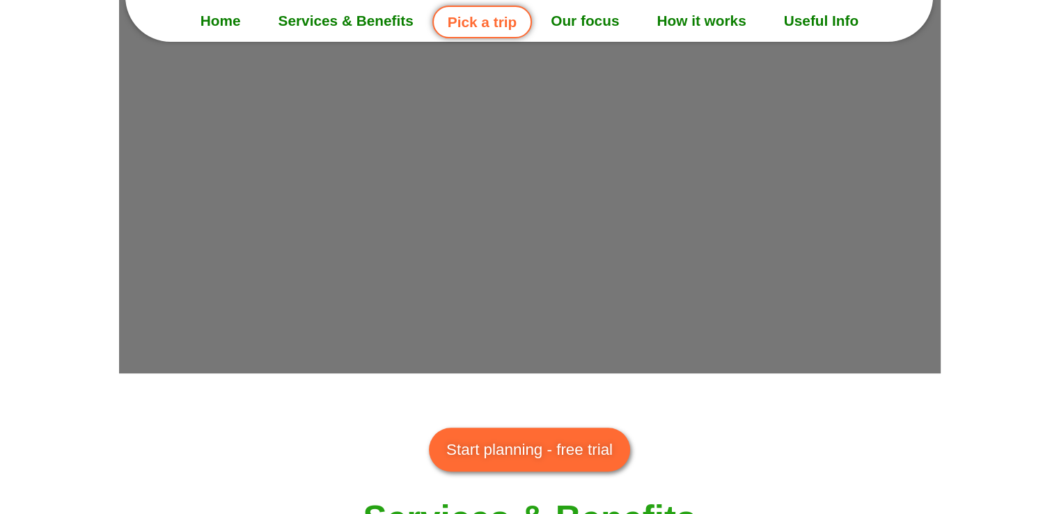
scroll to position [831, 0]
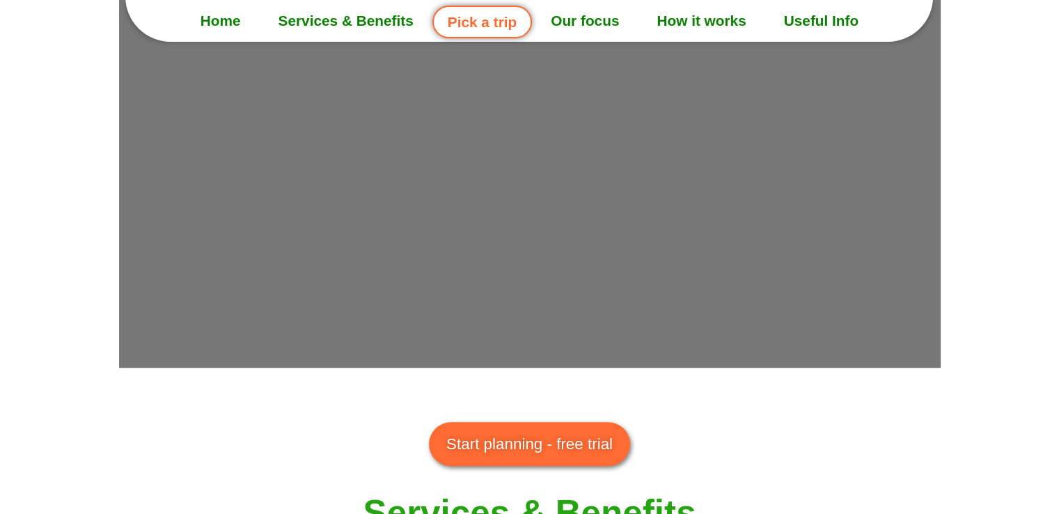
click at [538, 451] on span "Start planning - free trial" at bounding box center [529, 444] width 166 height 24
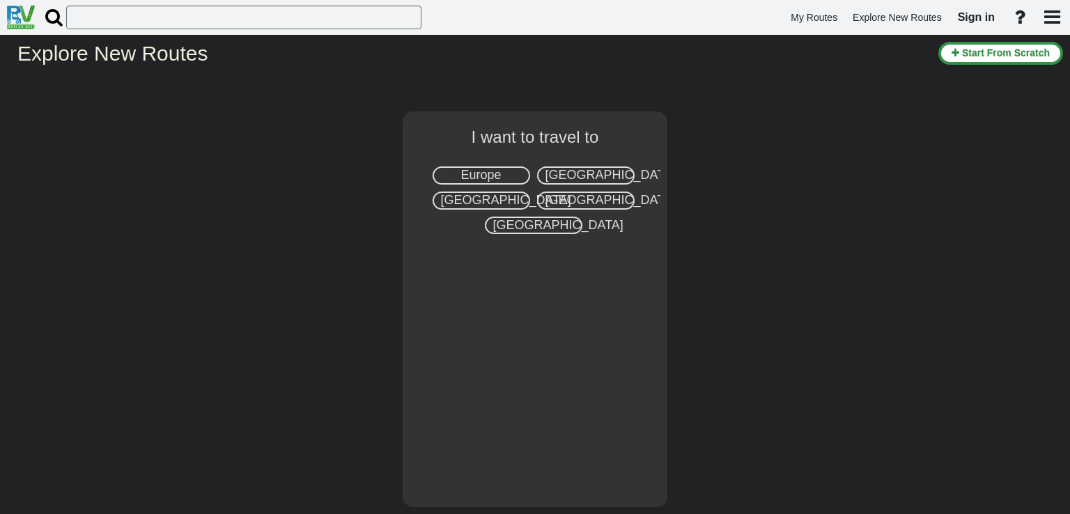
click at [515, 177] on div "Europe" at bounding box center [480, 175] width 97 height 18
select select "number:1"
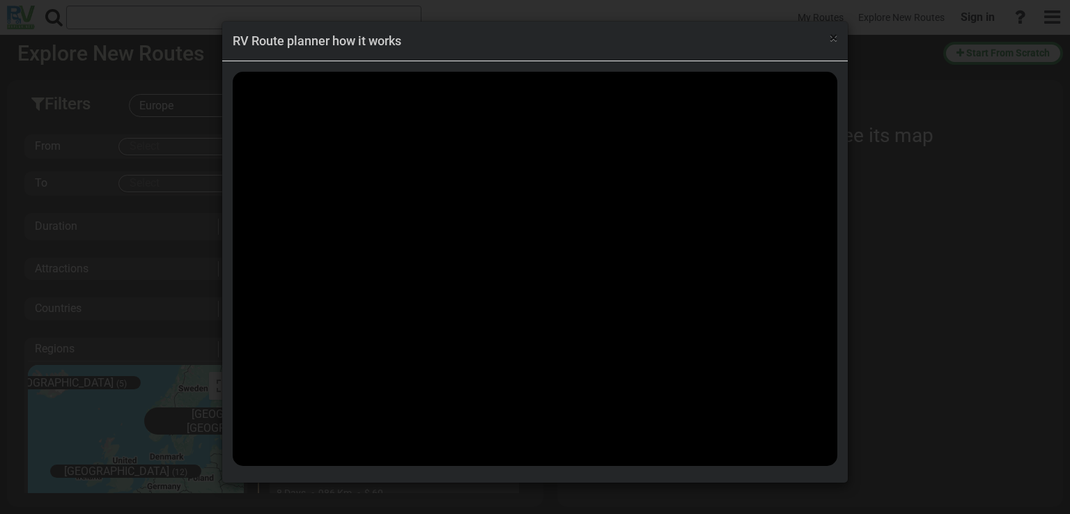
click at [833, 38] on span "×" at bounding box center [833, 37] width 8 height 17
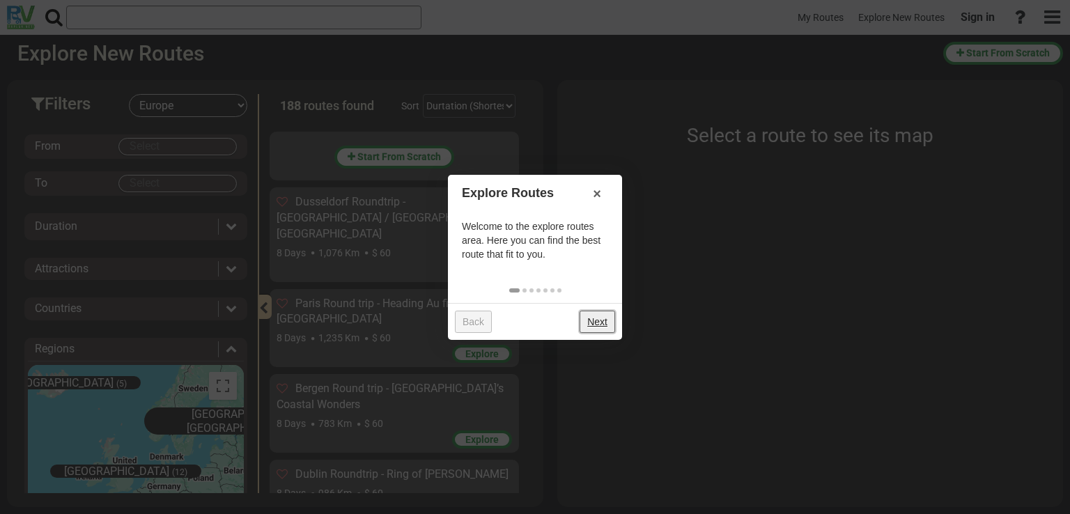
click at [588, 320] on link "Next" at bounding box center [597, 322] width 36 height 22
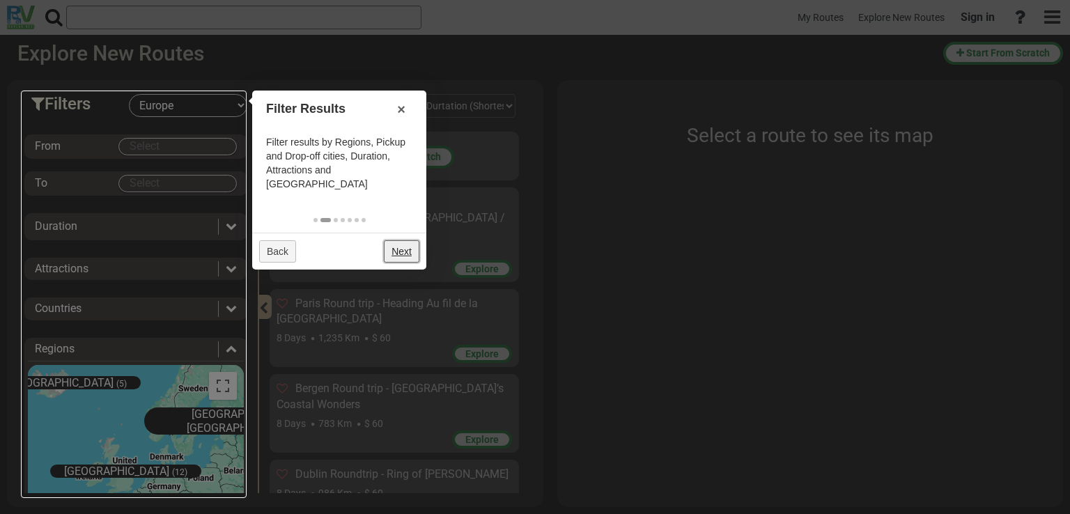
click at [397, 240] on link "Next" at bounding box center [402, 251] width 36 height 22
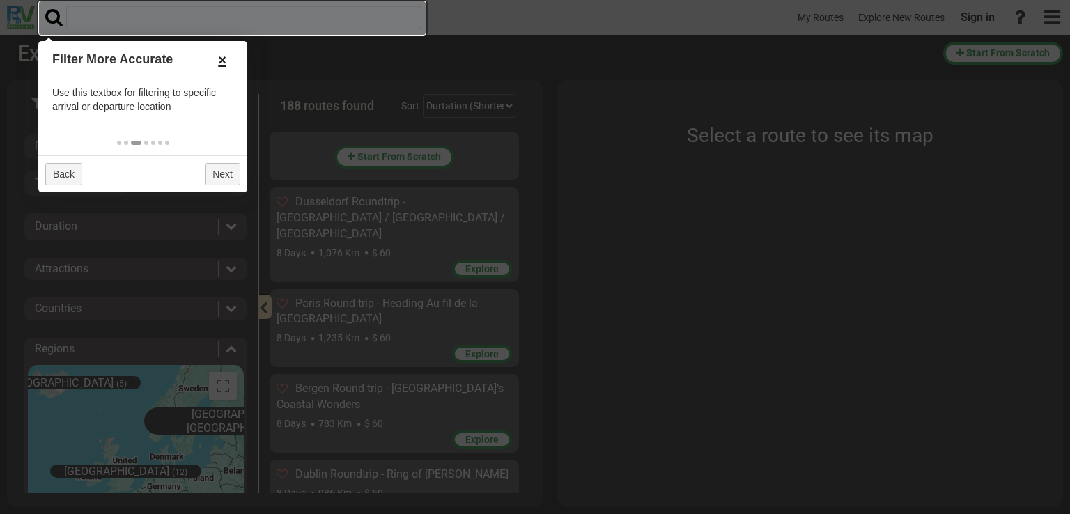
click at [223, 61] on link "×" at bounding box center [222, 60] width 22 height 24
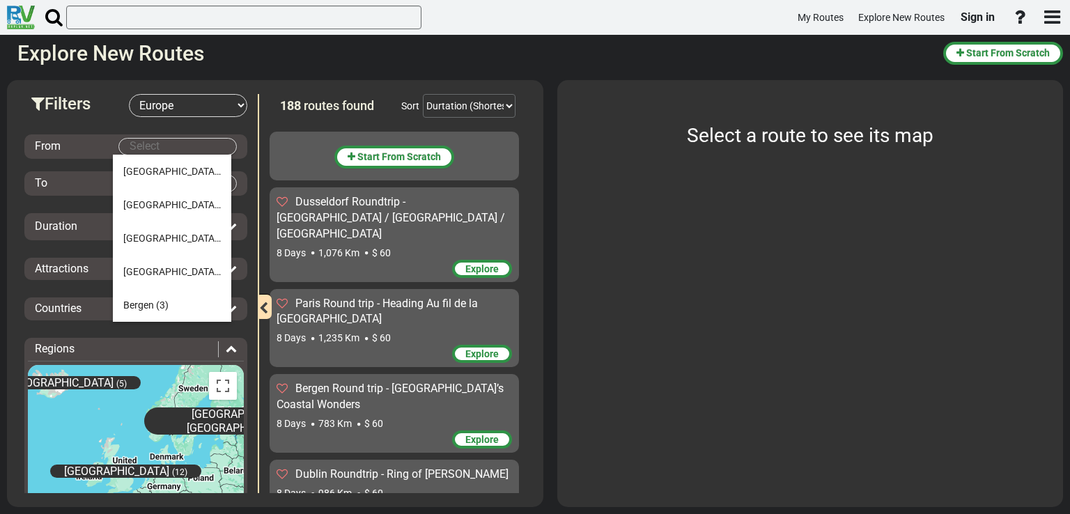
click at [151, 149] on body "My Routes Explore New Routes Sign in ×" at bounding box center [535, 257] width 1070 height 514
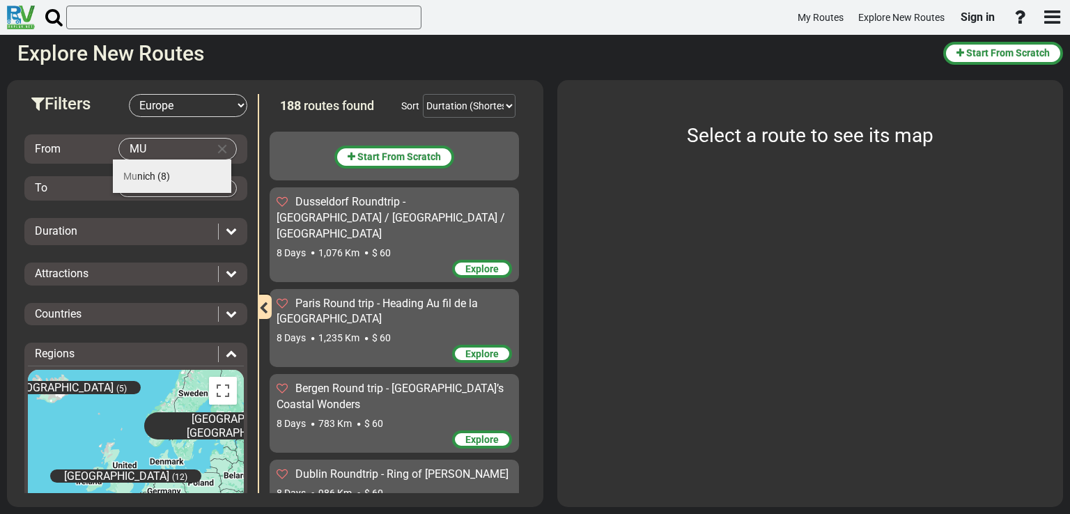
click at [151, 171] on span "Mu nich" at bounding box center [139, 176] width 32 height 11
type input "[GEOGRAPHIC_DATA]"
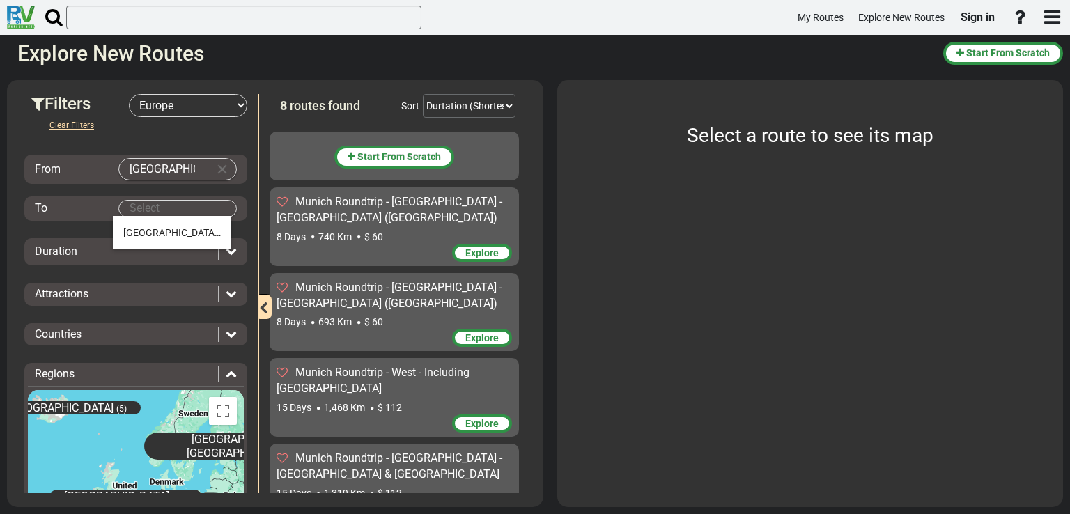
click at [141, 207] on body "My Routes Explore New Routes Sign in ×" at bounding box center [535, 257] width 1070 height 514
click at [143, 236] on span "[GEOGRAPHIC_DATA]" at bounding box center [171, 232] width 97 height 11
type input "[GEOGRAPHIC_DATA]"
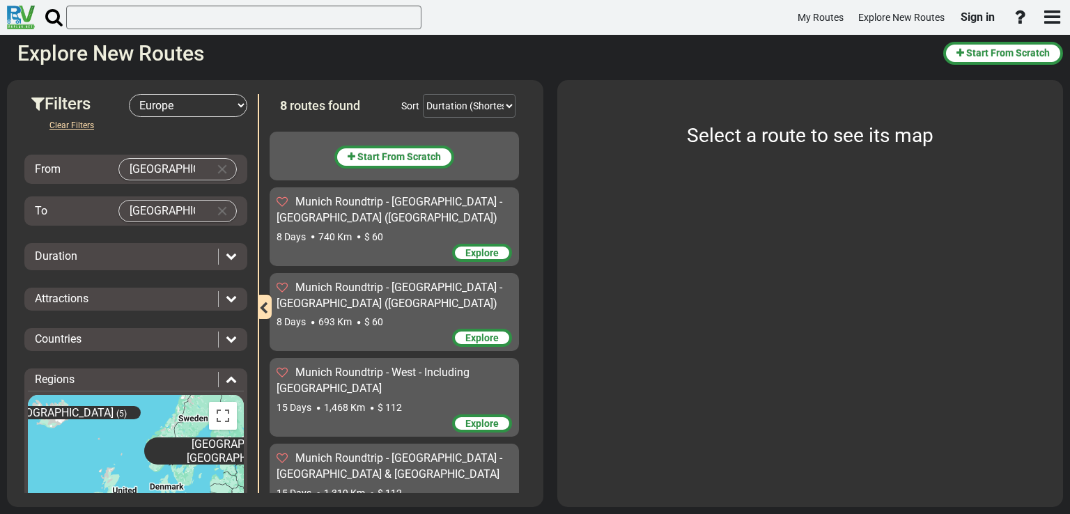
click at [139, 251] on div "Duration" at bounding box center [123, 257] width 176 height 16
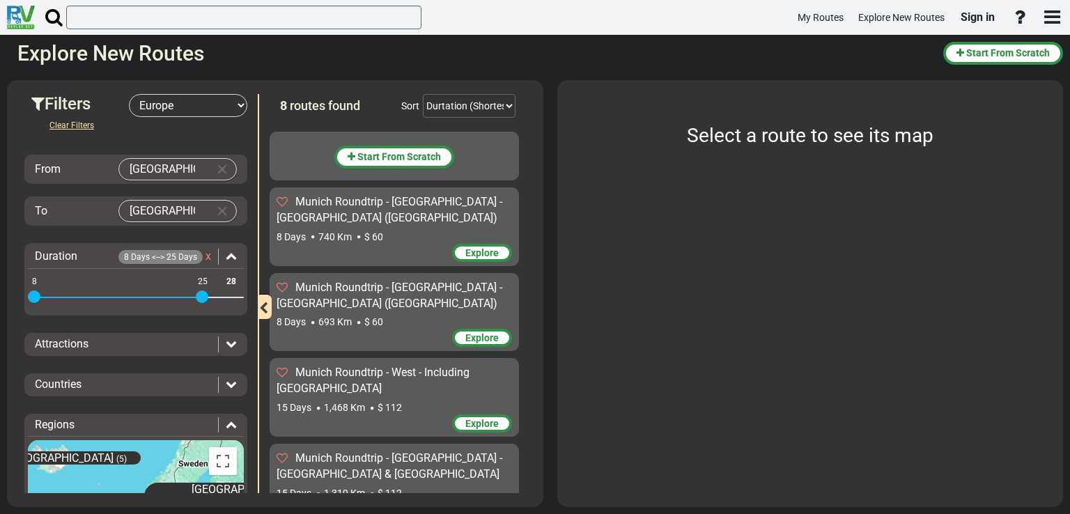
drag, startPoint x: 231, startPoint y: 294, endPoint x: 202, endPoint y: 294, distance: 29.2
click at [202, 294] on span at bounding box center [202, 296] width 13 height 13
drag, startPoint x: 33, startPoint y: 288, endPoint x: 88, endPoint y: 296, distance: 55.5
click at [88, 296] on span at bounding box center [83, 296] width 13 height 13
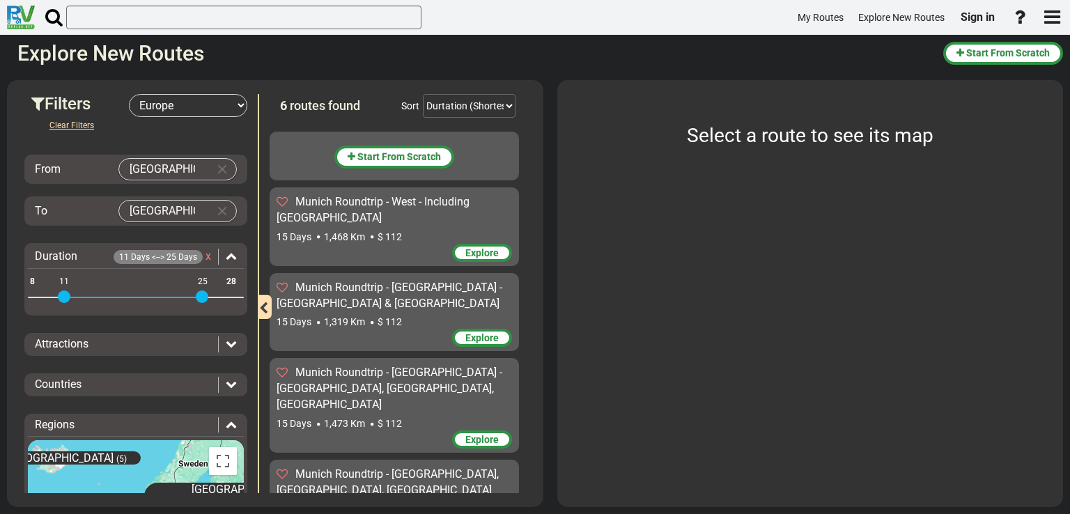
drag, startPoint x: 88, startPoint y: 296, endPoint x: 61, endPoint y: 301, distance: 27.6
click at [61, 301] on span at bounding box center [64, 296] width 13 height 13
drag, startPoint x: 63, startPoint y: 293, endPoint x: 14, endPoint y: 292, distance: 49.5
click at [14, 292] on div "Filters -- Select Destination -- [GEOGRAPHIC_DATA] [GEOGRAPHIC_DATA] [GEOGRAPHI…" at bounding box center [136, 293] width 244 height 399
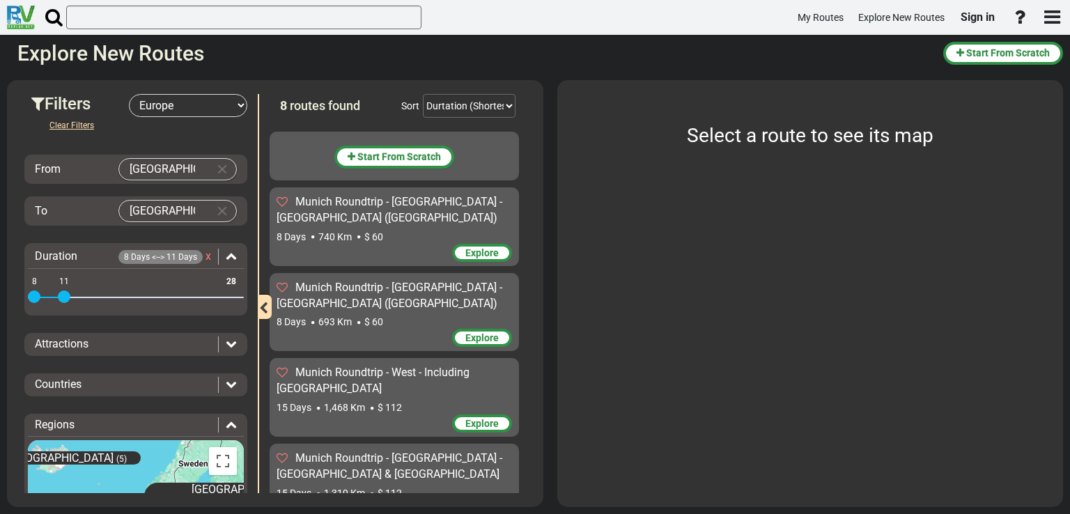
drag, startPoint x: 202, startPoint y: 292, endPoint x: 61, endPoint y: 296, distance: 140.7
click at [61, 296] on span at bounding box center [64, 296] width 13 height 13
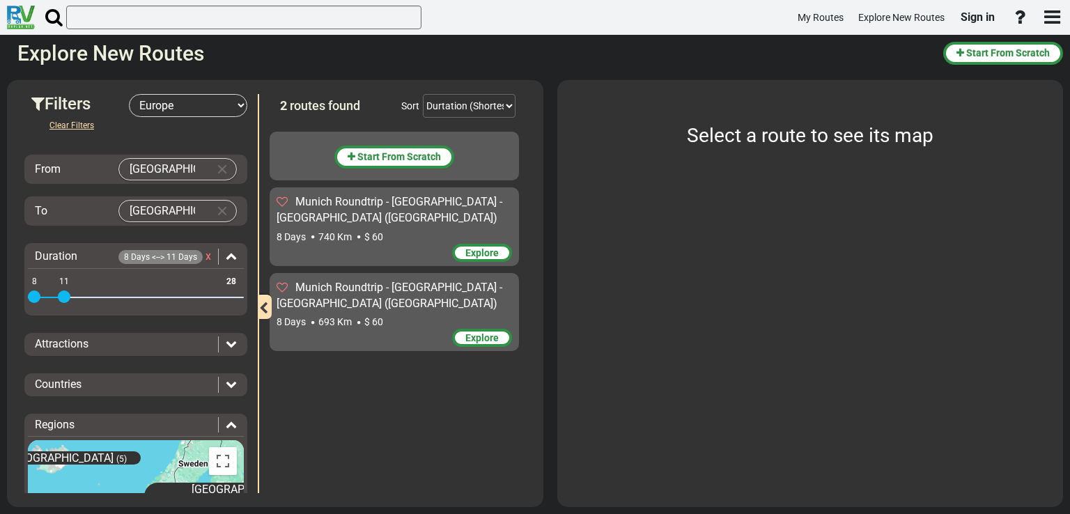
click at [131, 348] on div "Attractions" at bounding box center [126, 344] width 183 height 16
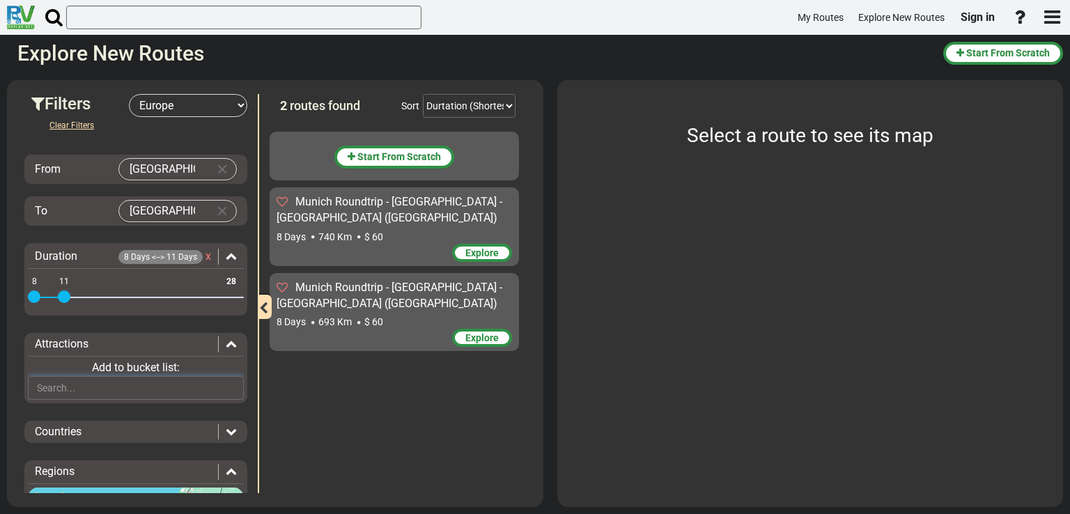
click at [120, 382] on input "text" at bounding box center [136, 388] width 216 height 24
click at [309, 421] on div "Start From Scratch [GEOGRAPHIC_DATA] Roundtrip - [GEOGRAPHIC_DATA] - [GEOGRAPHI…" at bounding box center [397, 309] width 256 height 368
drag, startPoint x: 1069, startPoint y: 196, endPoint x: 1067, endPoint y: 357, distance: 160.9
click at [1067, 357] on div "Filters -- Select Destination -- [GEOGRAPHIC_DATA] [GEOGRAPHIC_DATA] [GEOGRAPHI…" at bounding box center [535, 293] width 1070 height 441
drag, startPoint x: 251, startPoint y: 329, endPoint x: 256, endPoint y: 340, distance: 12.5
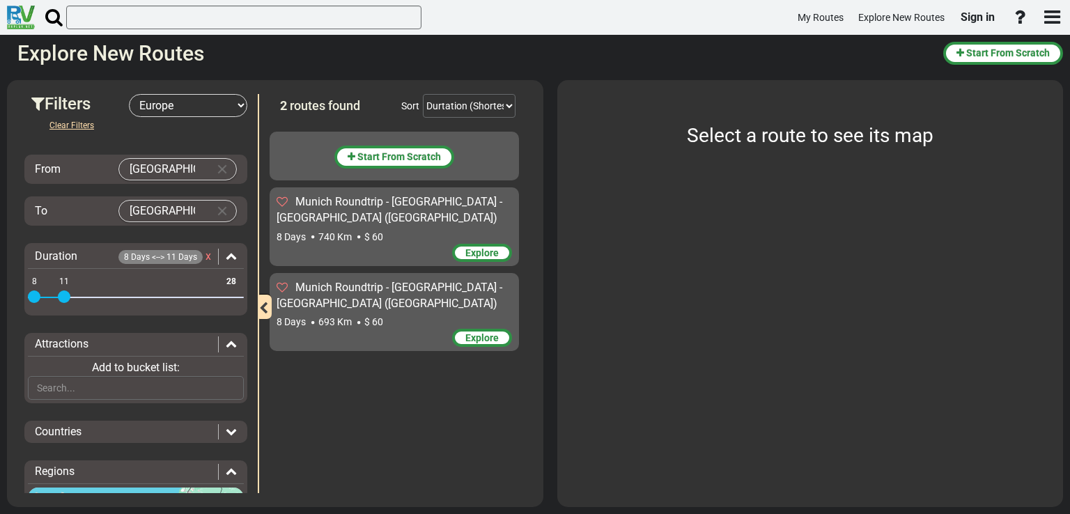
click at [256, 340] on div "Filters -- Select Destination -- [GEOGRAPHIC_DATA] [GEOGRAPHIC_DATA] [GEOGRAPHI…" at bounding box center [136, 293] width 244 height 399
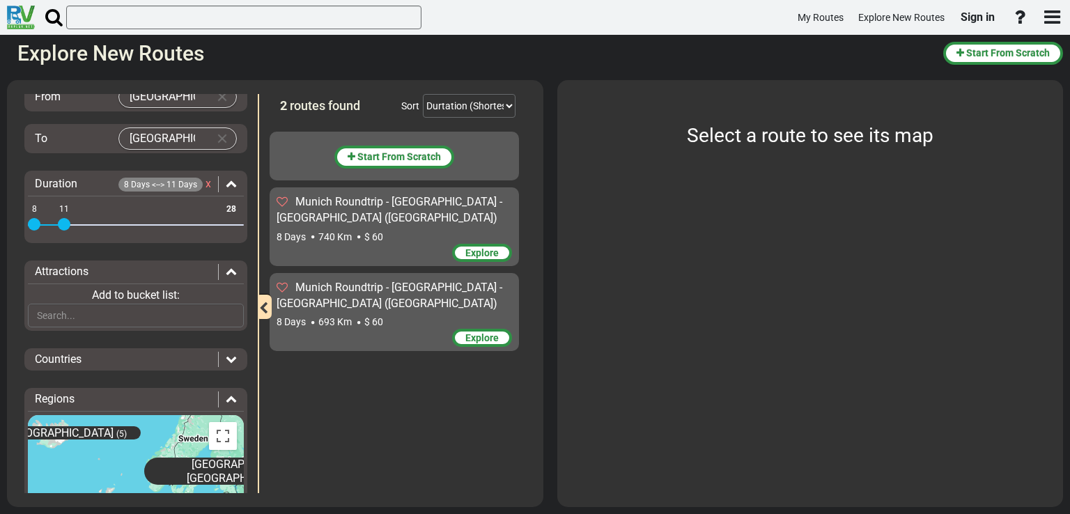
scroll to position [79, 0]
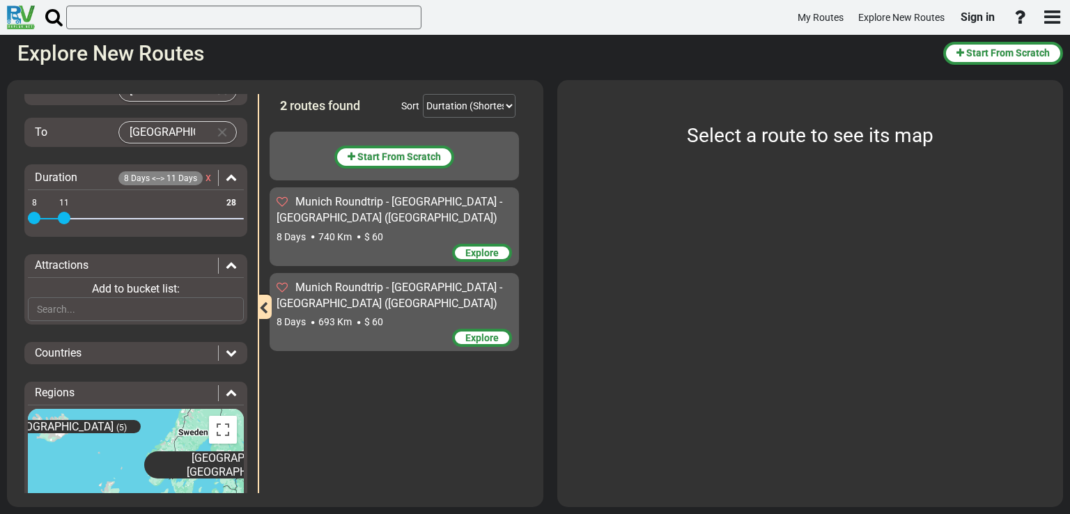
click at [143, 355] on div "Countries" at bounding box center [123, 353] width 176 height 16
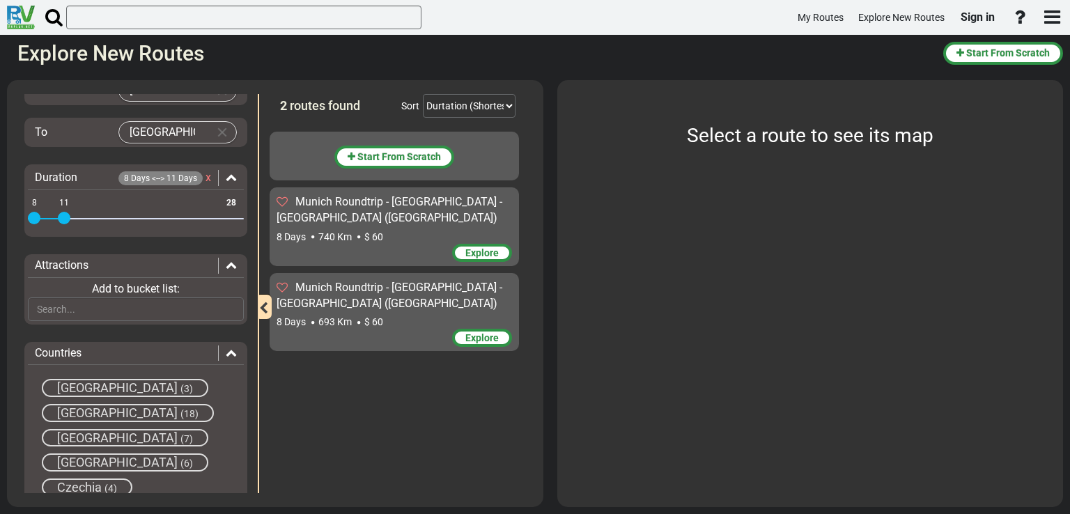
click at [98, 407] on span "[GEOGRAPHIC_DATA]" at bounding box center [117, 412] width 120 height 15
drag, startPoint x: 257, startPoint y: 233, endPoint x: 260, endPoint y: 221, distance: 12.3
click at [260, 221] on div "2 routes found Sort Durtation (Shortest) Durtation (Longest) Distance (Shortest…" at bounding box center [397, 293] width 279 height 399
click at [166, 418] on div "[GEOGRAPHIC_DATA] (18)" at bounding box center [136, 413] width 188 height 18
click at [175, 349] on div "Countries" at bounding box center [115, 353] width 160 height 16
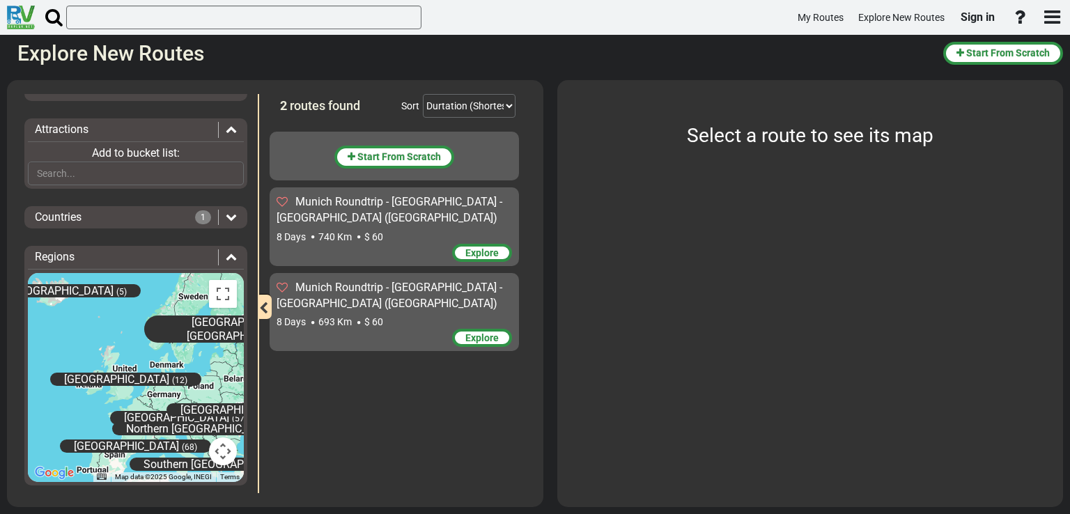
scroll to position [214, 0]
click at [226, 219] on icon at bounding box center [231, 216] width 11 height 11
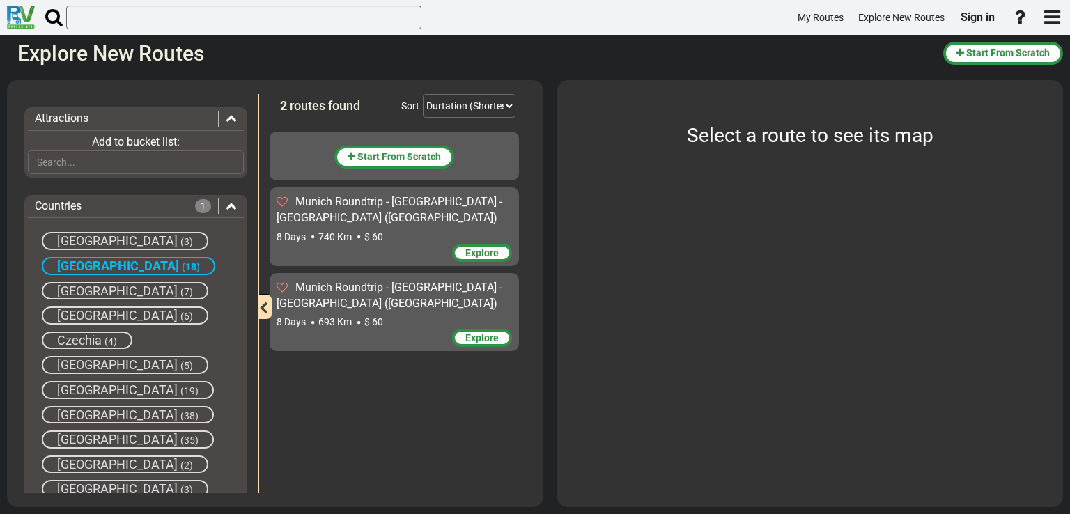
scroll to position [205, 0]
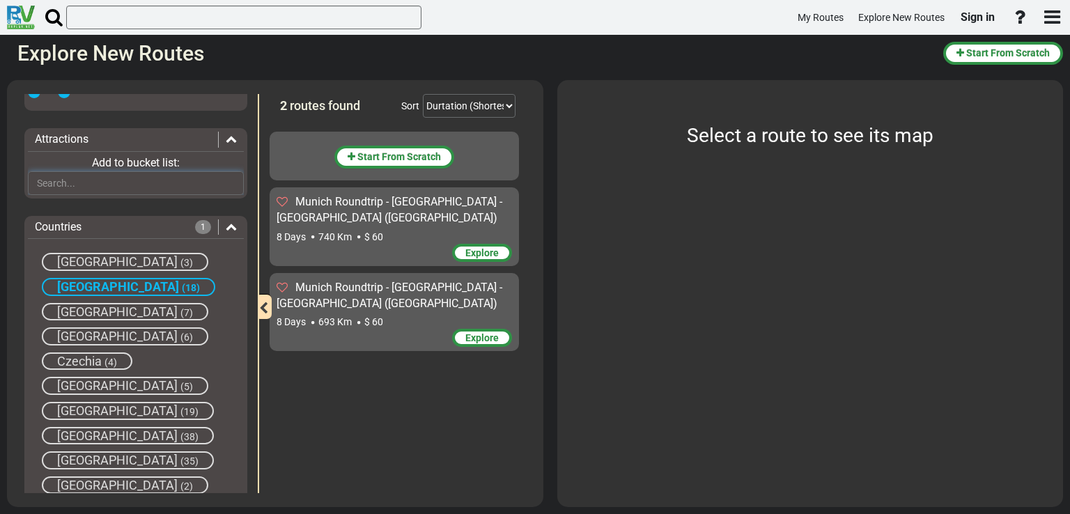
click at [85, 176] on input "text" at bounding box center [136, 183] width 216 height 24
type input "ד"
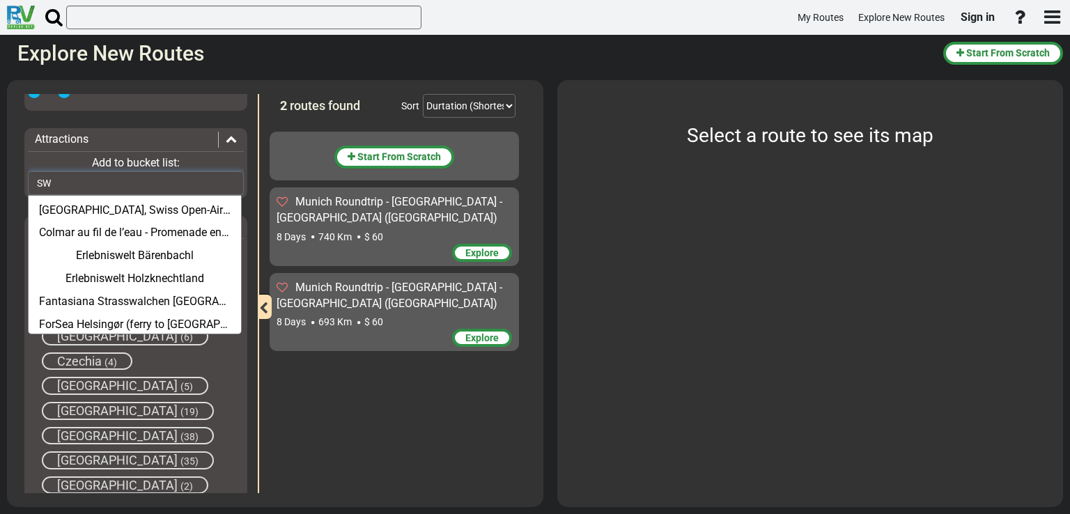
type input "S"
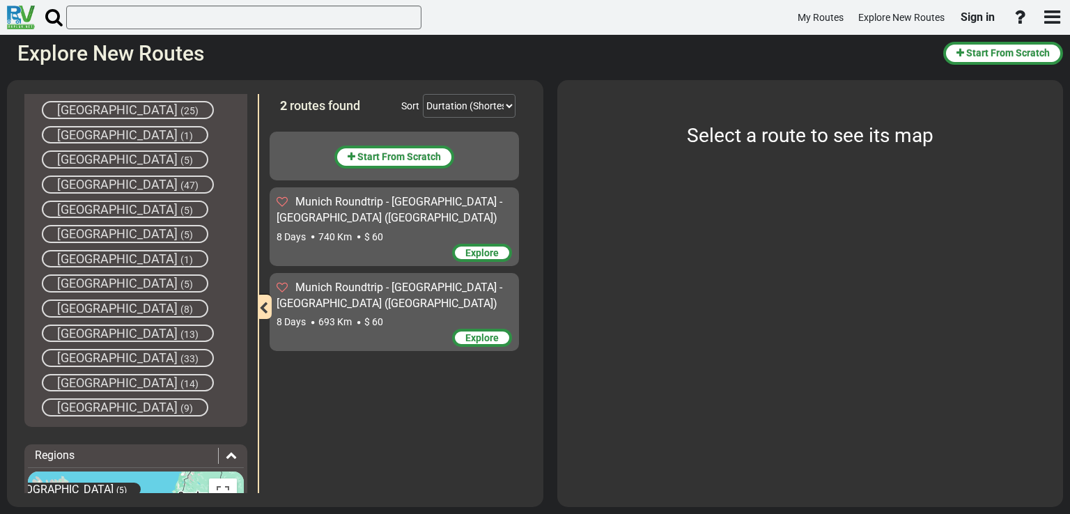
scroll to position [682, 0]
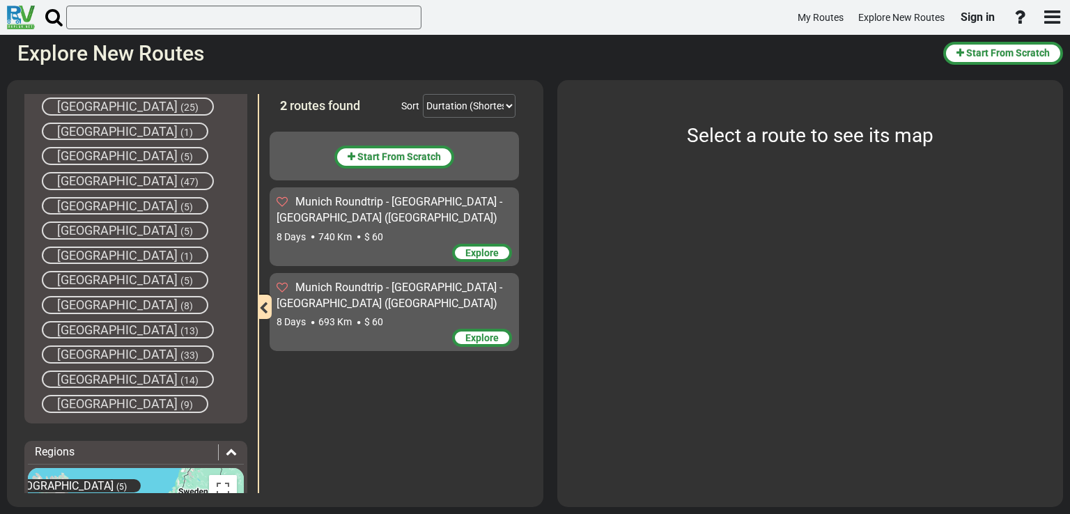
click at [102, 372] on span "[GEOGRAPHIC_DATA]" at bounding box center [117, 379] width 120 height 15
drag, startPoint x: 257, startPoint y: 359, endPoint x: 258, endPoint y: 423, distance: 64.8
click at [258, 423] on div "2 routes found Sort Durtation (Shortest) Durtation (Longest) Distance (Shortest…" at bounding box center [397, 293] width 279 height 399
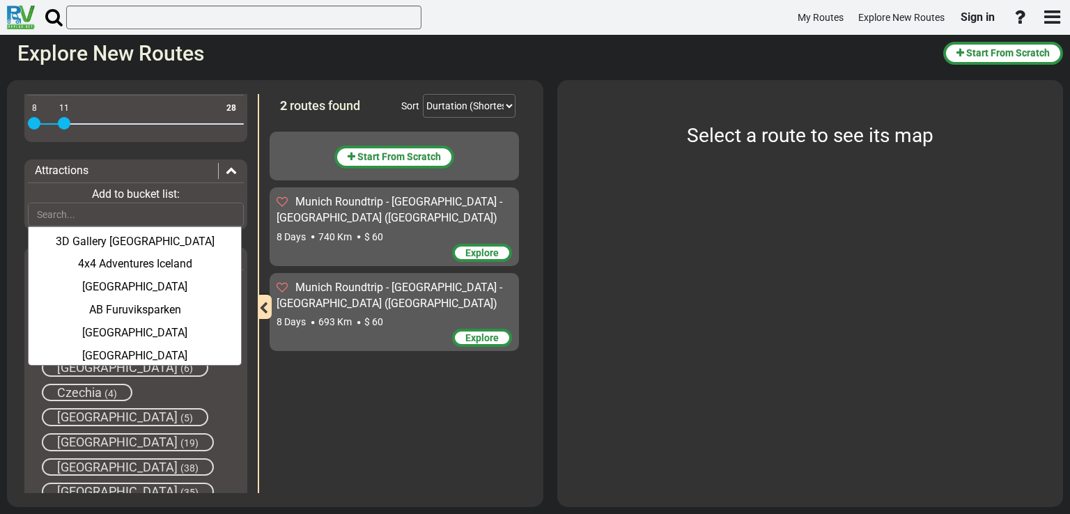
scroll to position [136, 0]
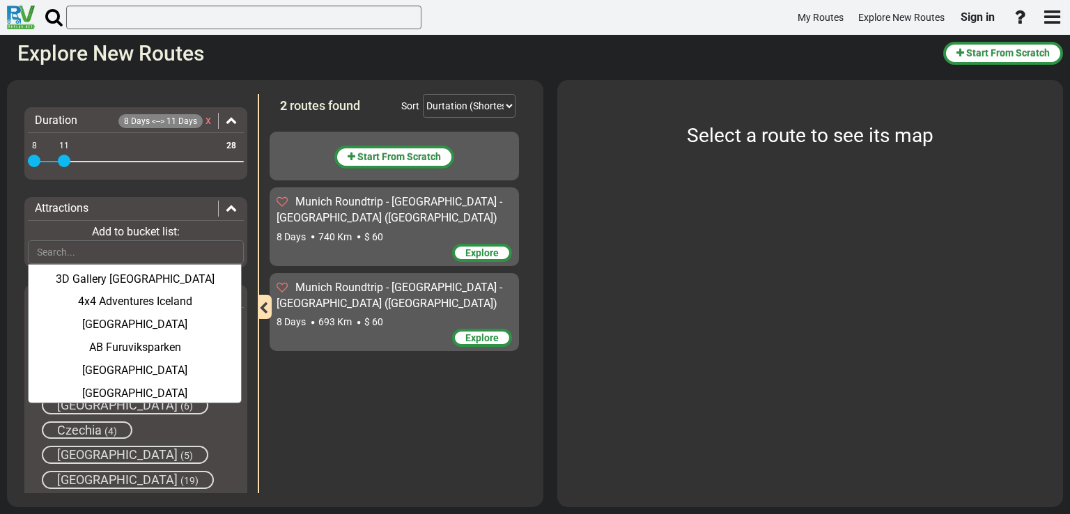
click at [226, 207] on icon at bounding box center [231, 207] width 11 height 11
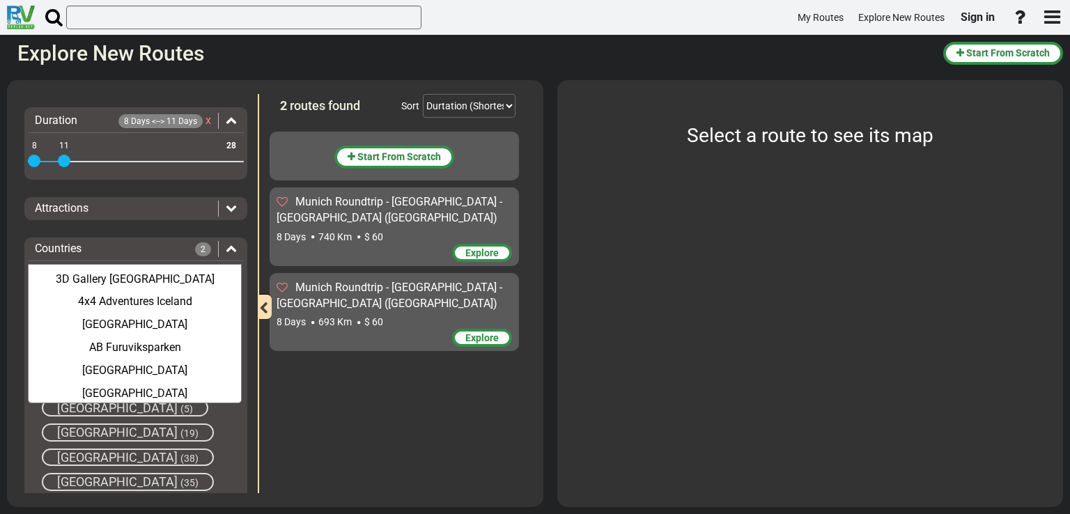
click at [226, 249] on icon at bounding box center [231, 247] width 11 height 11
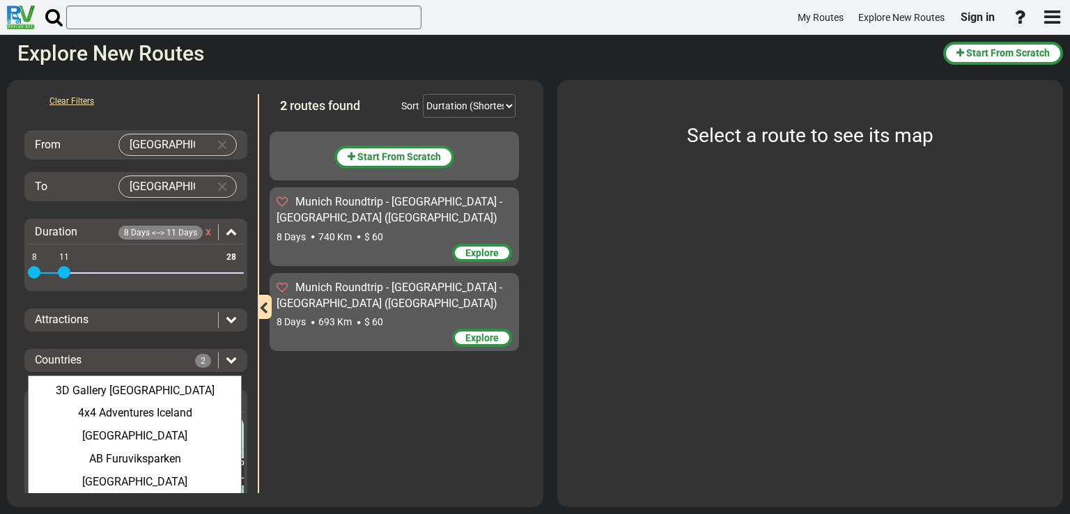
scroll to position [0, 0]
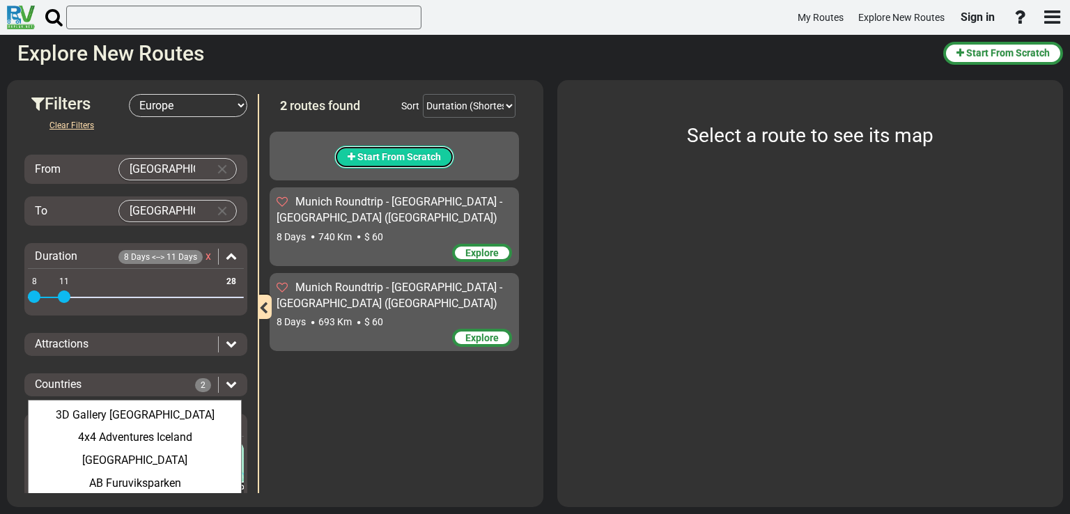
click at [390, 159] on span "Start From Scratch" at bounding box center [399, 156] width 84 height 11
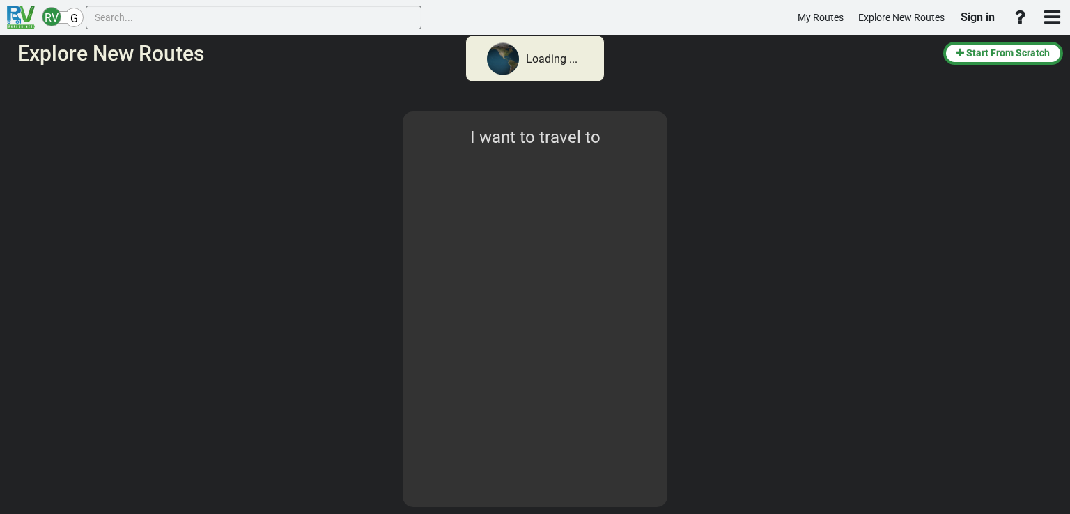
select select "number:1"
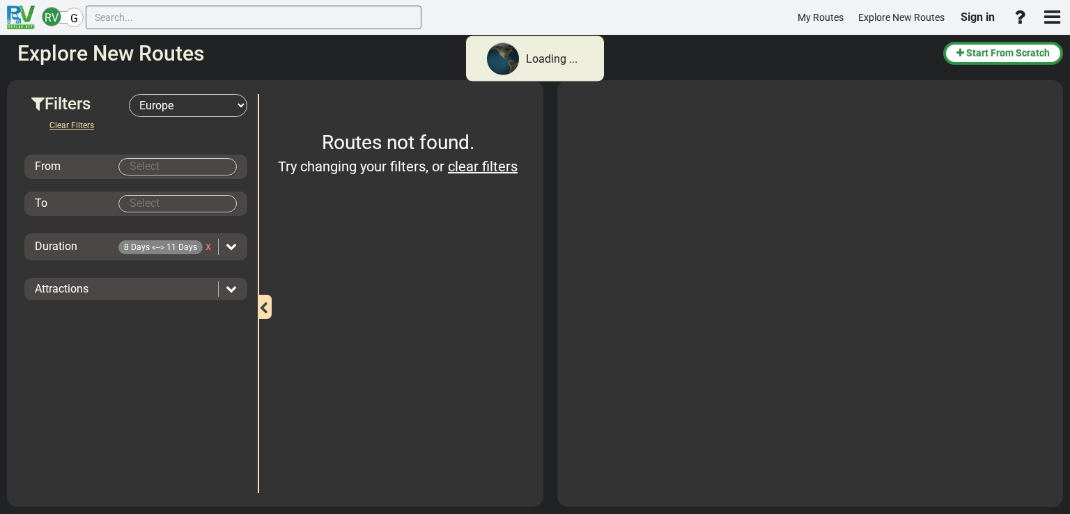
type input "[GEOGRAPHIC_DATA]"
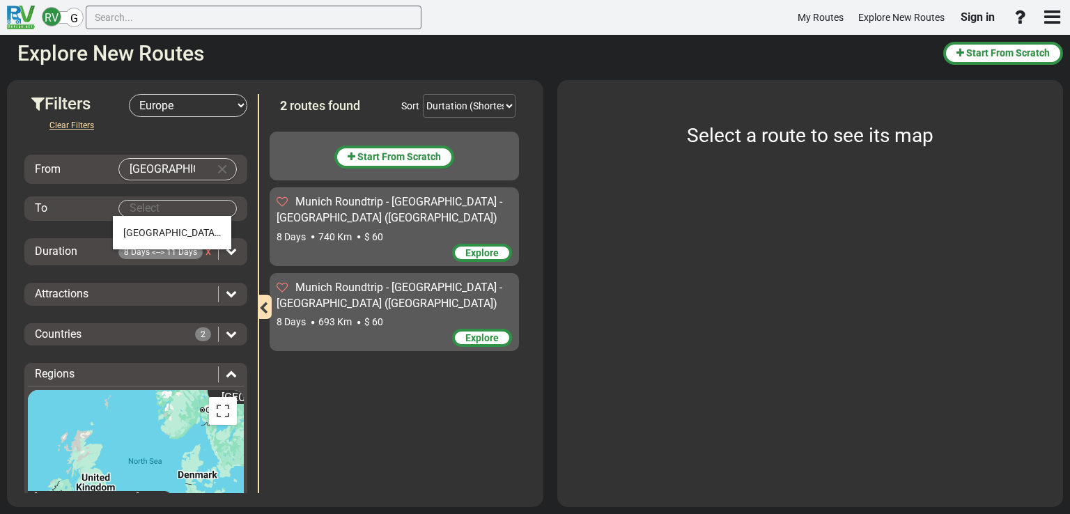
click at [153, 209] on body "RV G My Routes Explore New Routes Sign in" at bounding box center [535, 257] width 1070 height 514
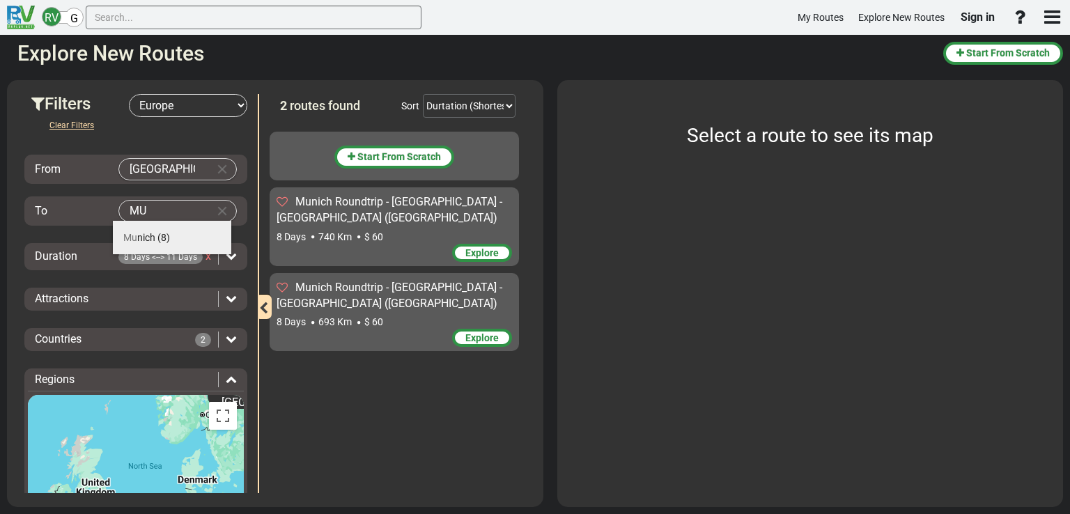
click at [148, 233] on span "Mu nich" at bounding box center [139, 237] width 32 height 11
type input "[GEOGRAPHIC_DATA]"
click at [146, 296] on div "Attractions" at bounding box center [126, 299] width 183 height 16
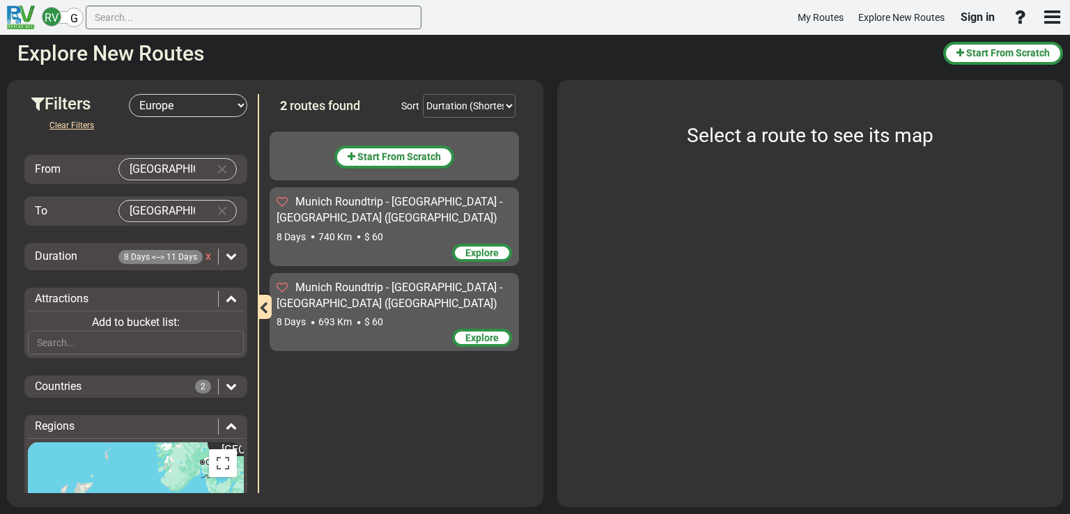
click at [146, 296] on div "Attractions" at bounding box center [126, 299] width 183 height 16
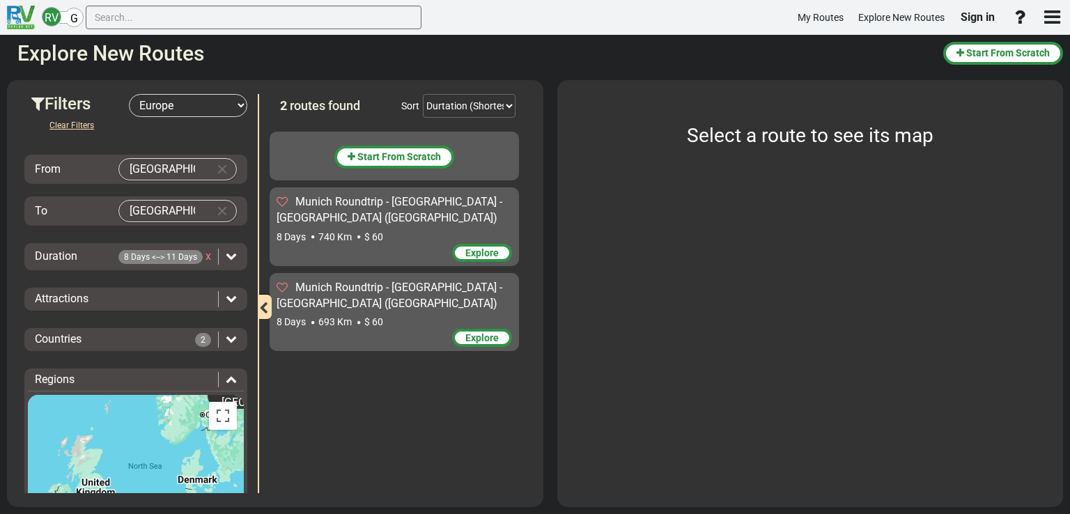
click at [171, 338] on div "Countries" at bounding box center [115, 339] width 160 height 16
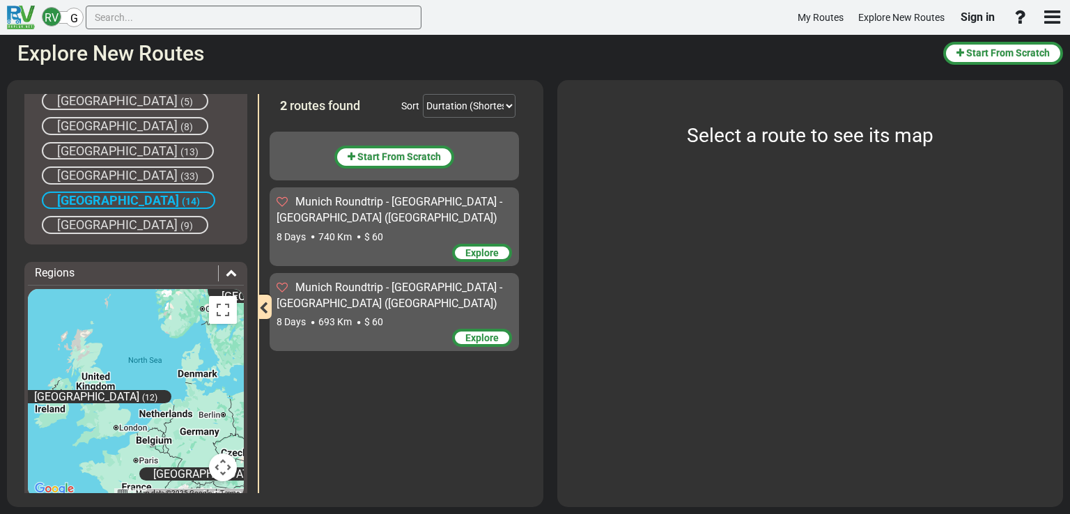
scroll to position [774, 0]
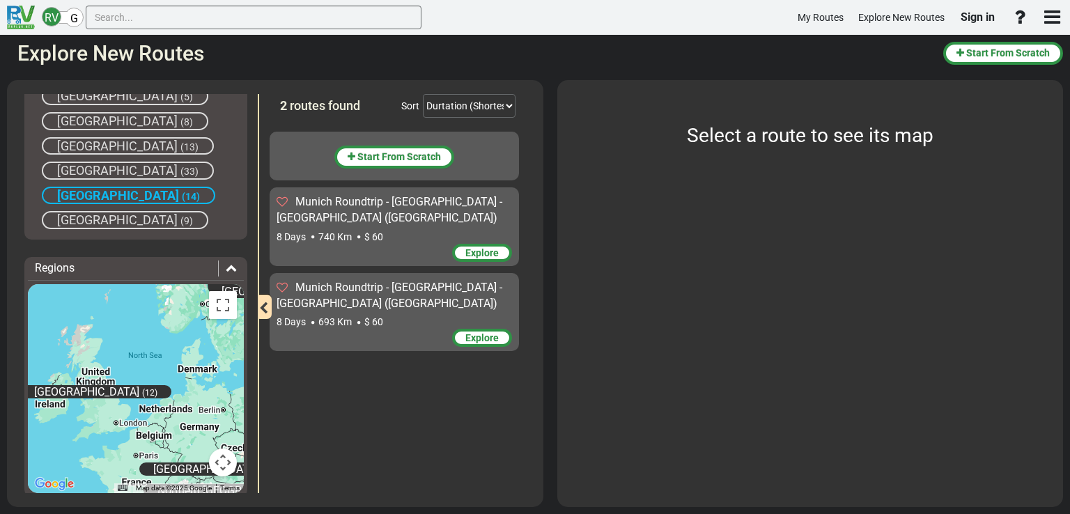
click at [471, 249] on span "Explore" at bounding box center [481, 252] width 33 height 11
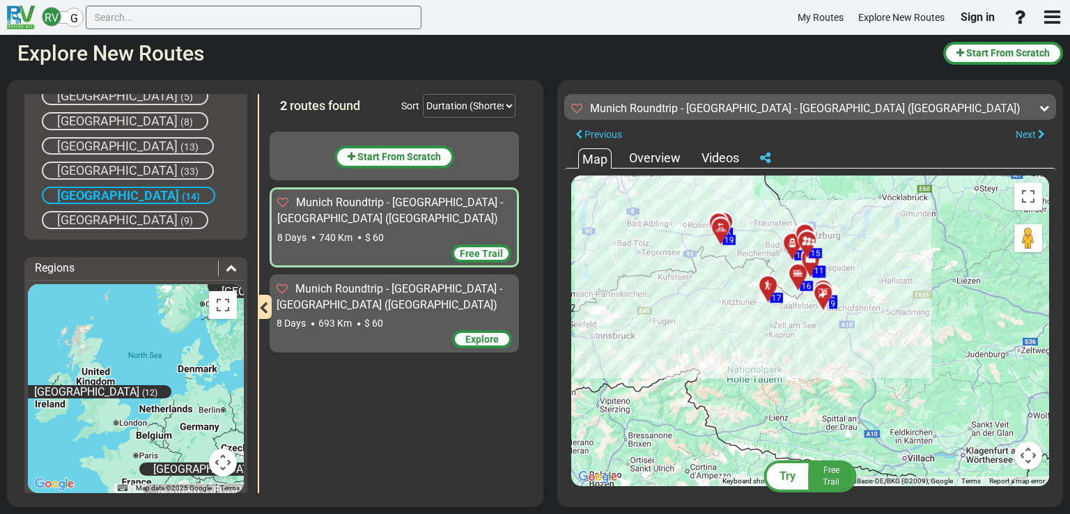
drag, startPoint x: 740, startPoint y: 323, endPoint x: 666, endPoint y: 210, distance: 135.8
click at [666, 210] on div "To activate drag with keyboard, press Alt + Enter. Once in keyboard drag state,…" at bounding box center [810, 330] width 478 height 311
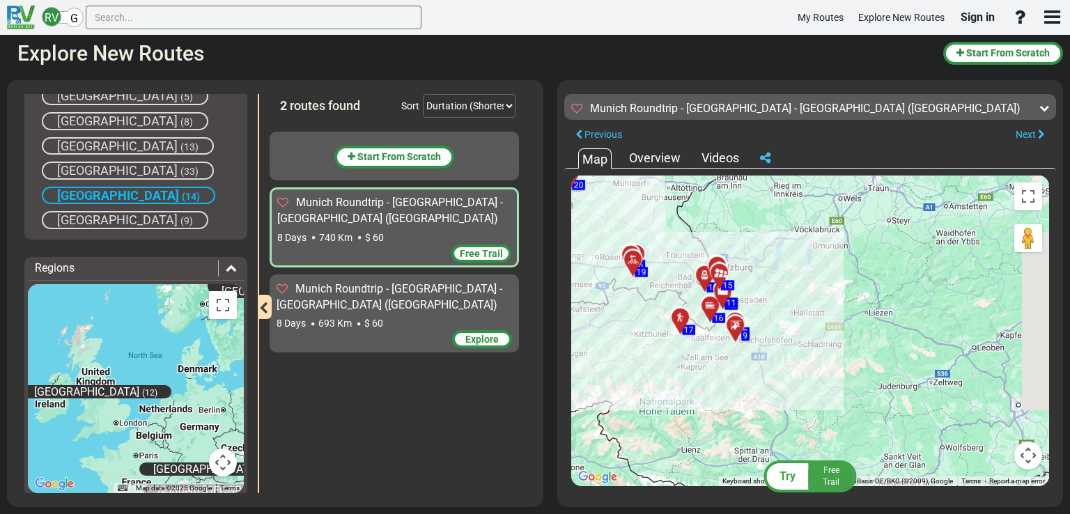
drag, startPoint x: 733, startPoint y: 355, endPoint x: 635, endPoint y: 391, distance: 104.4
click at [635, 391] on div "To activate drag with keyboard, press Alt + Enter. Once in keyboard drag state,…" at bounding box center [810, 330] width 478 height 311
click at [680, 313] on icon at bounding box center [680, 317] width 10 height 10
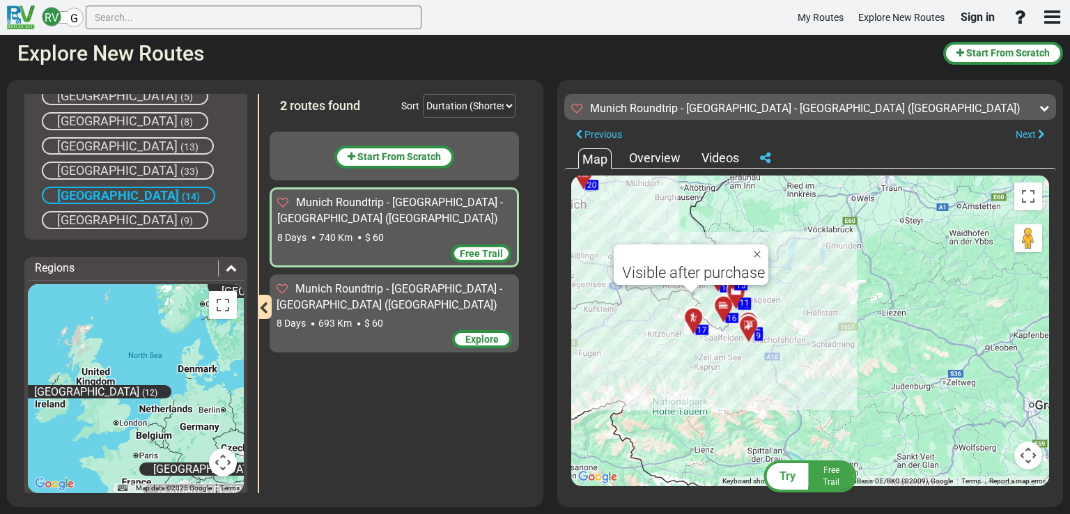
click at [723, 310] on div at bounding box center [727, 311] width 23 height 22
click at [660, 163] on div "Overview" at bounding box center [654, 158] width 58 height 18
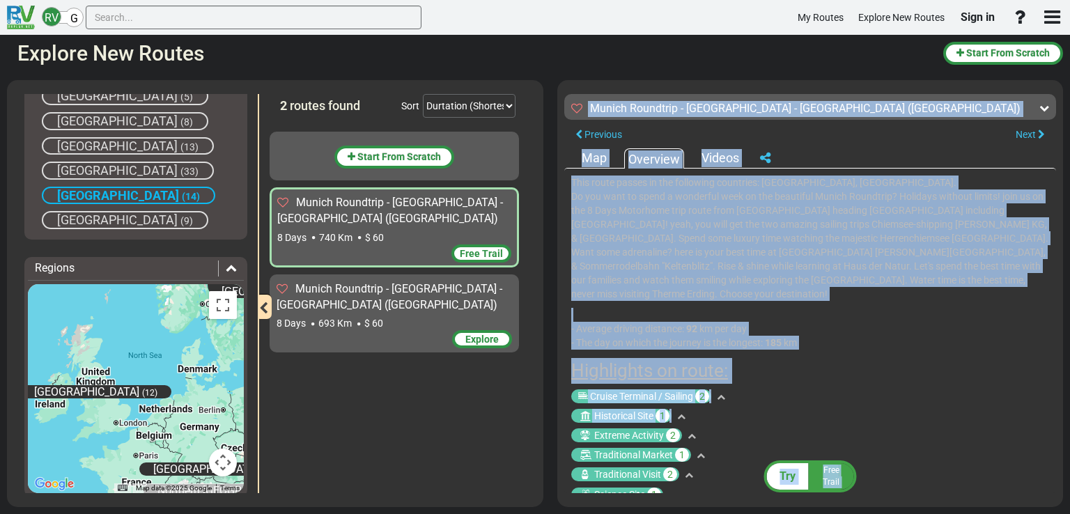
drag, startPoint x: 1056, startPoint y: 260, endPoint x: 1039, endPoint y: 404, distance: 145.1
click at [1039, 404] on div "Try Free Trail [GEOGRAPHIC_DATA] Roundtrip - [GEOGRAPHIC_DATA] - [GEOGRAPHIC_DA…" at bounding box center [810, 293] width 506 height 427
click at [1039, 409] on div "Historical Site 1" at bounding box center [810, 416] width 478 height 14
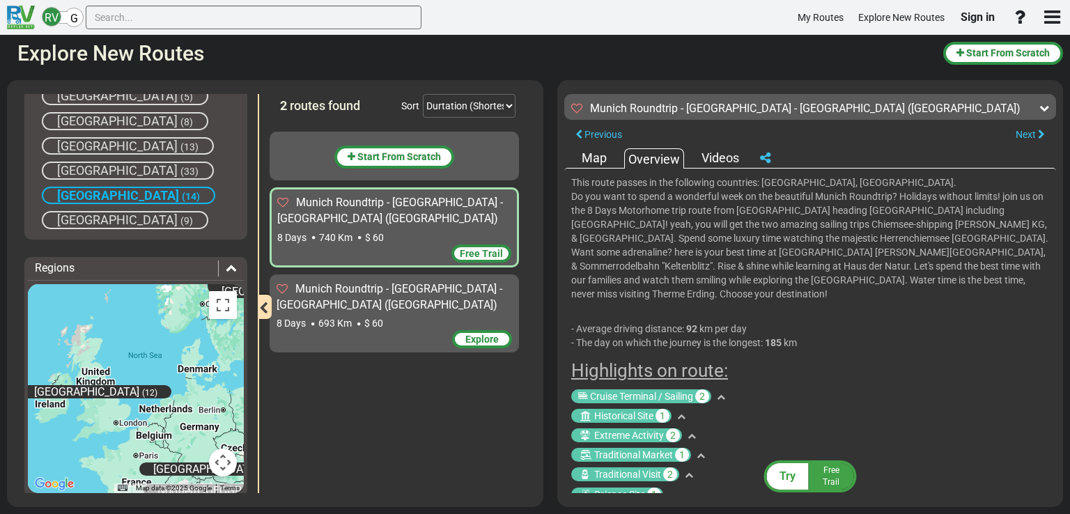
click at [1039, 409] on div "Historical Site 1" at bounding box center [810, 416] width 478 height 14
click at [792, 483] on div "Try" at bounding box center [788, 476] width 42 height 26
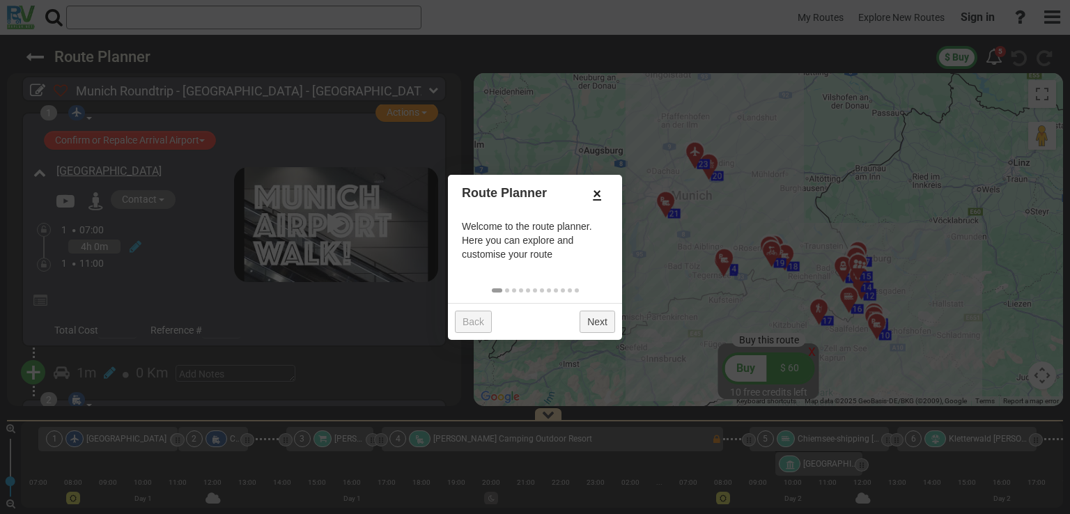
click at [596, 195] on link "×" at bounding box center [597, 194] width 22 height 24
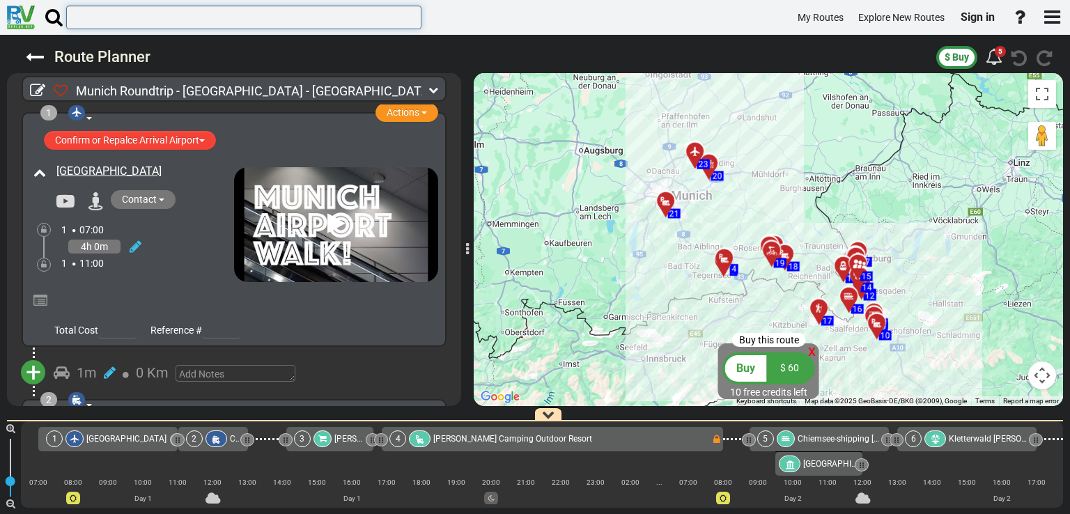
click at [350, 8] on input "text" at bounding box center [243, 18] width 355 height 24
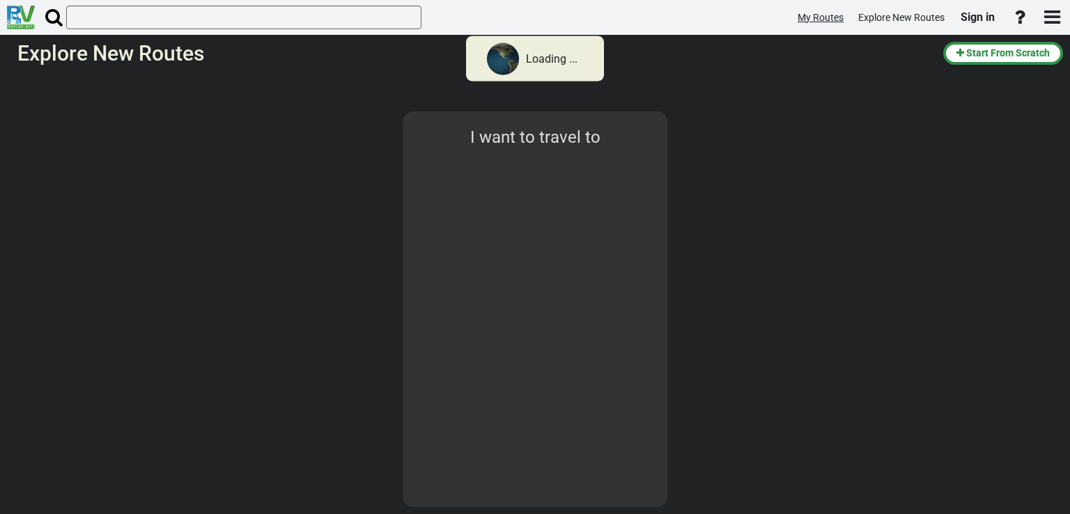
type input "[GEOGRAPHIC_DATA]"
select select "number:1"
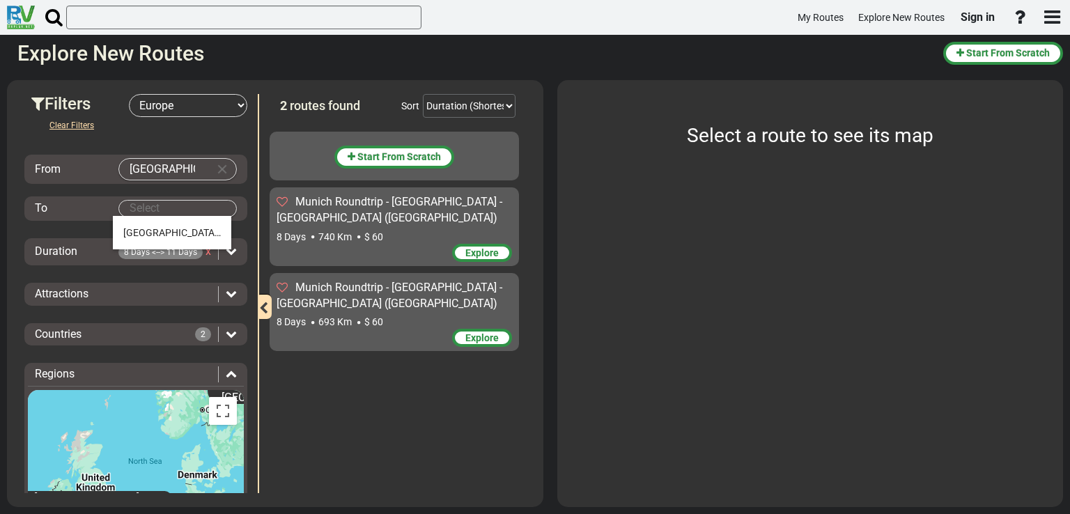
click at [168, 210] on body "My Routes Explore New Routes Sign in ×" at bounding box center [535, 257] width 1070 height 514
click at [219, 230] on span "(8)" at bounding box center [225, 232] width 13 height 11
type input "[GEOGRAPHIC_DATA]"
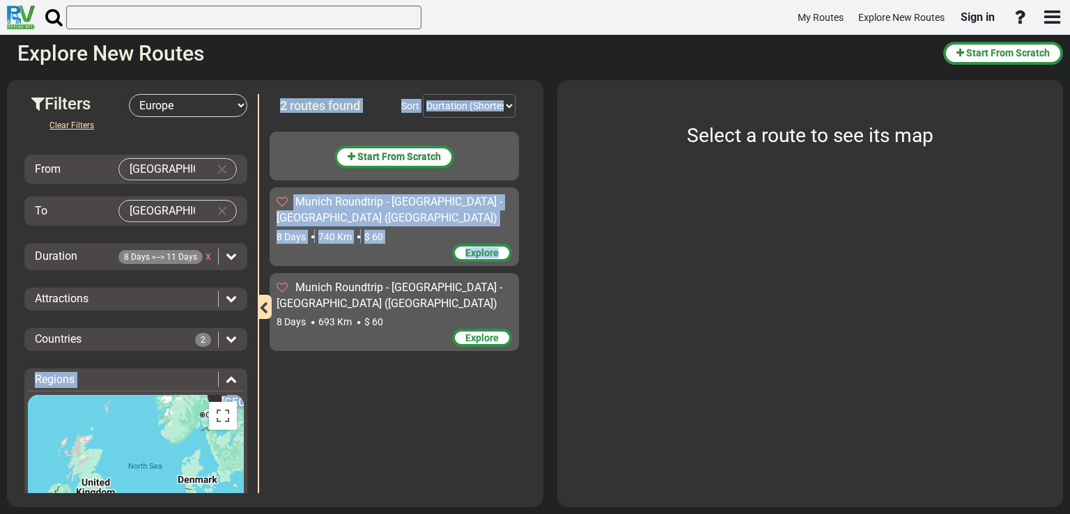
drag, startPoint x: 258, startPoint y: 295, endPoint x: 251, endPoint y: 336, distance: 42.2
click at [251, 94] on div "Filters -- Select Destination -- [GEOGRAPHIC_DATA] [GEOGRAPHIC_DATA] [GEOGRAPHI…" at bounding box center [275, 94] width 522 height 0
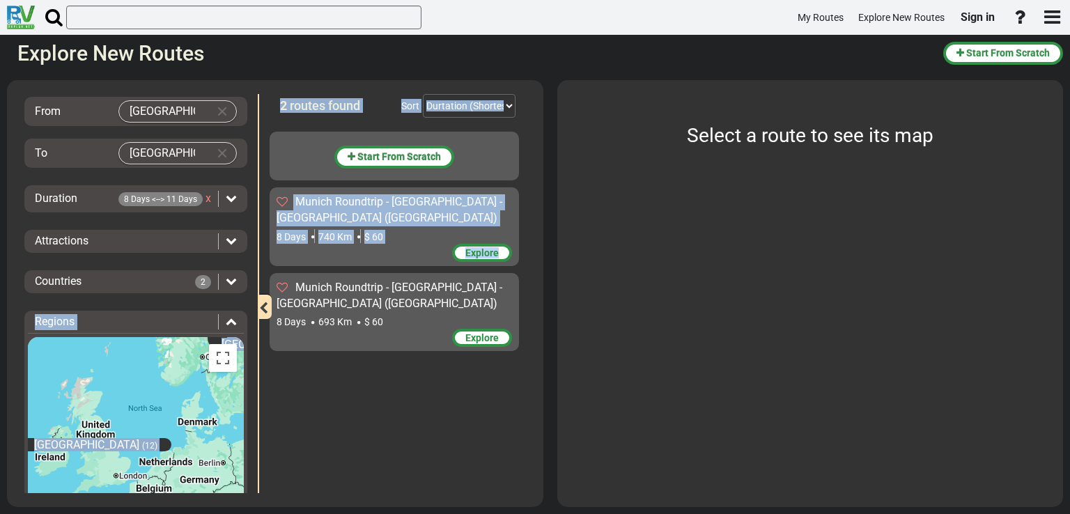
scroll to position [57, 0]
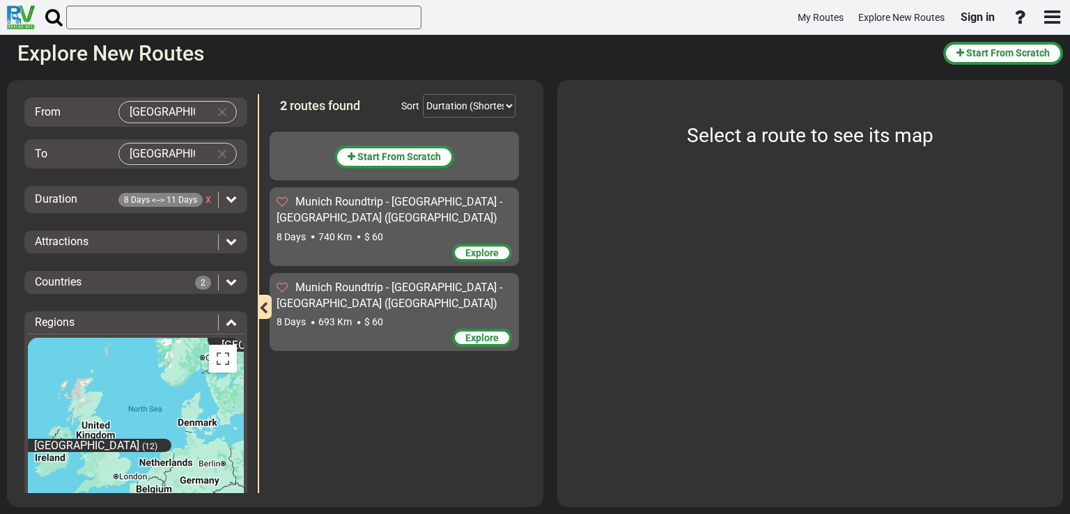
click at [226, 199] on icon at bounding box center [231, 198] width 11 height 11
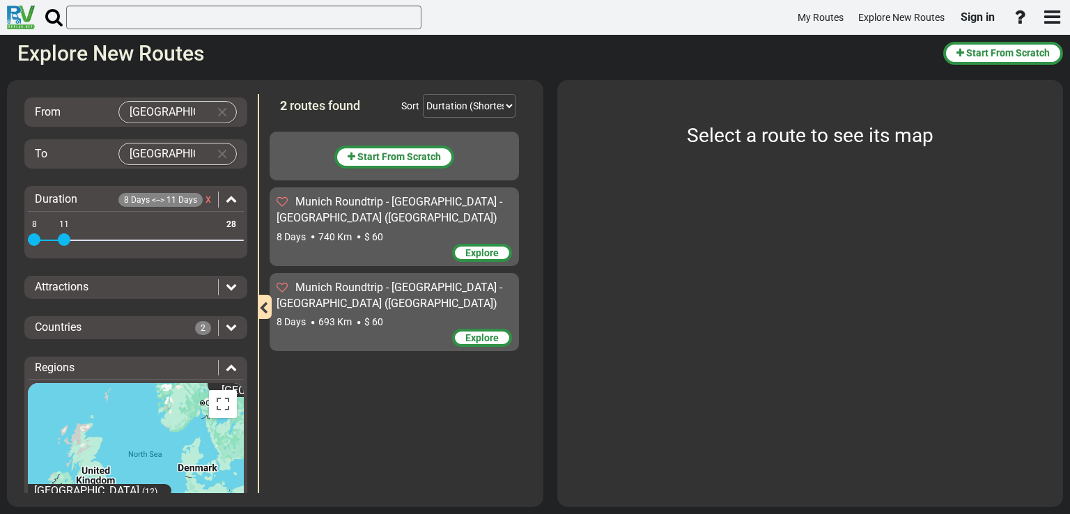
click at [226, 321] on icon at bounding box center [231, 326] width 11 height 11
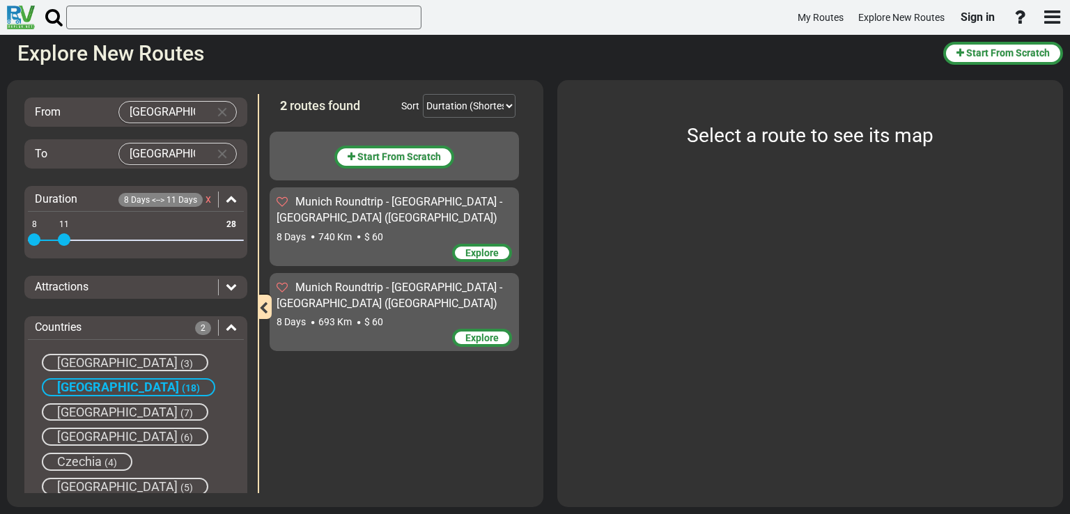
click at [182, 382] on span "(18)" at bounding box center [191, 387] width 18 height 11
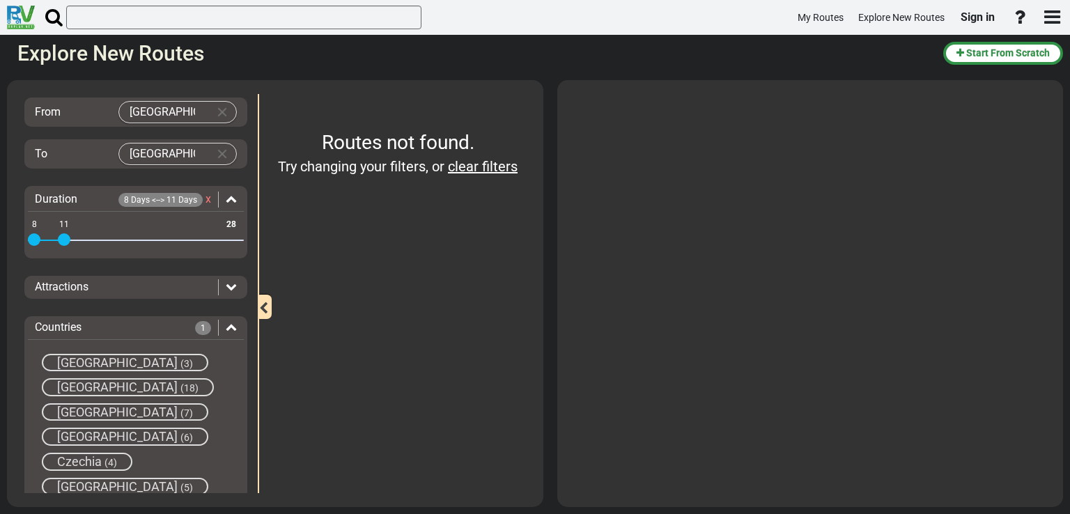
click at [93, 385] on span "[GEOGRAPHIC_DATA]" at bounding box center [117, 386] width 120 height 15
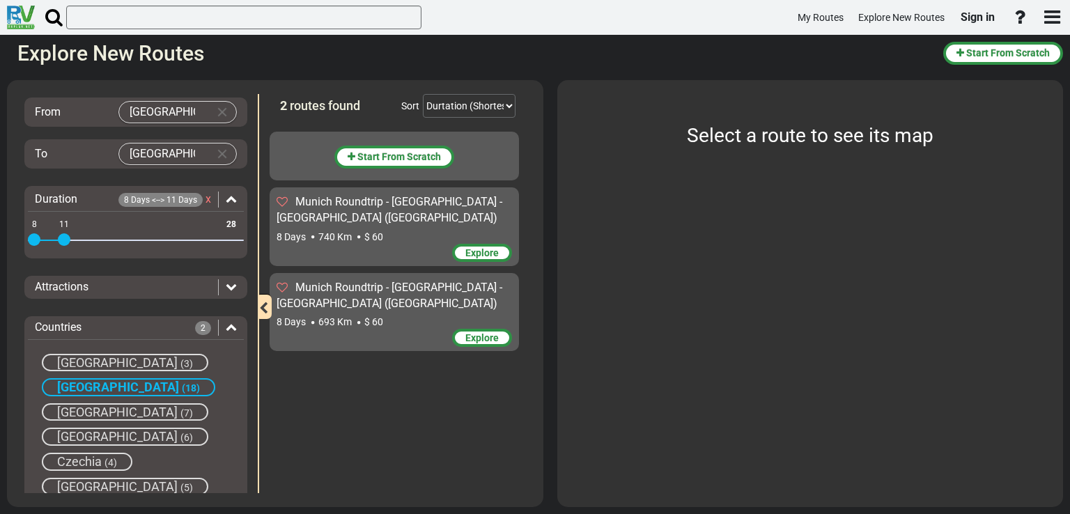
click at [93, 385] on span "[GEOGRAPHIC_DATA]" at bounding box center [118, 386] width 122 height 15
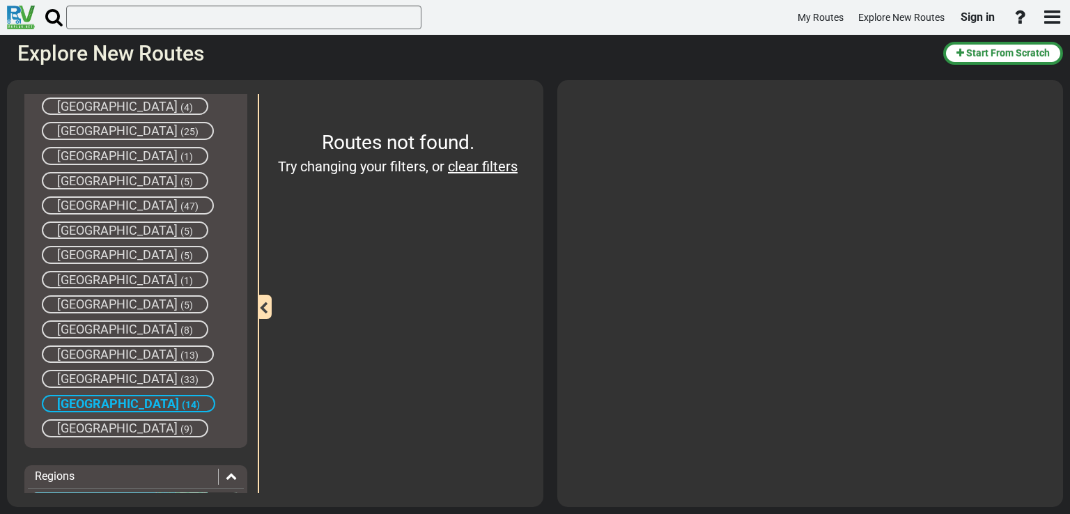
scroll to position [660, 0]
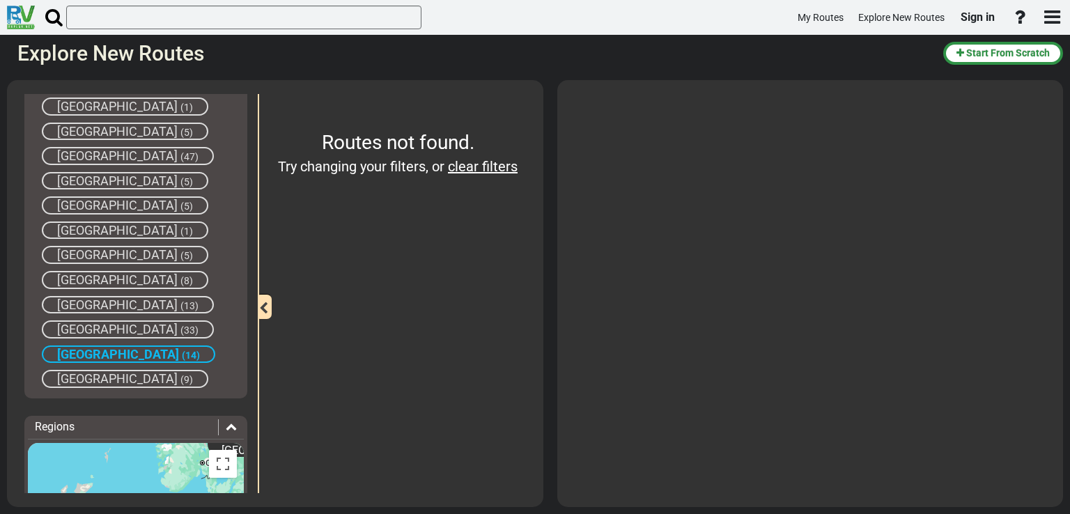
click at [182, 350] on span "(14)" at bounding box center [191, 355] width 18 height 11
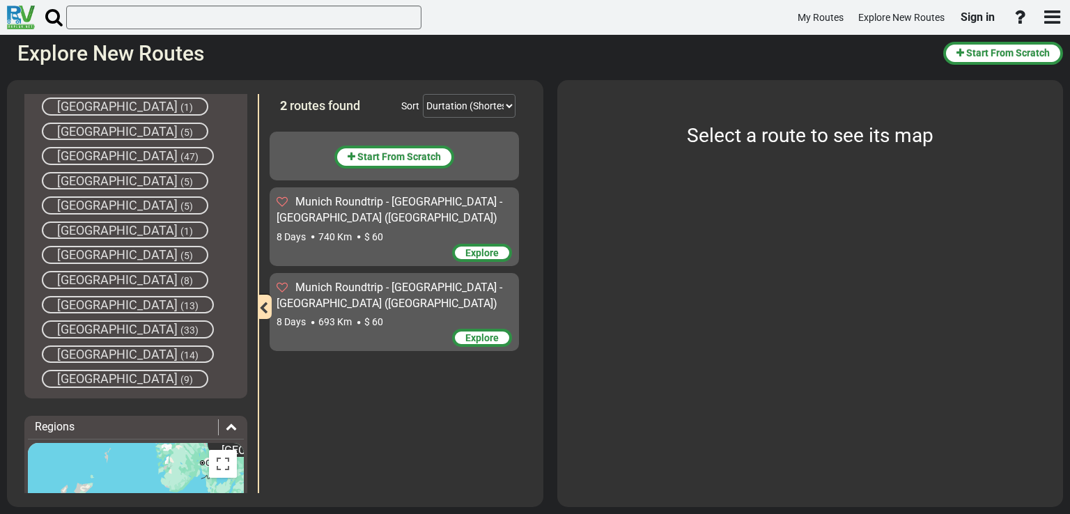
click at [251, 377] on div "Filters -- Select Destination -- [GEOGRAPHIC_DATA] [GEOGRAPHIC_DATA] [GEOGRAPHI…" at bounding box center [136, 293] width 244 height 399
click at [487, 338] on span "Explore" at bounding box center [481, 337] width 33 height 11
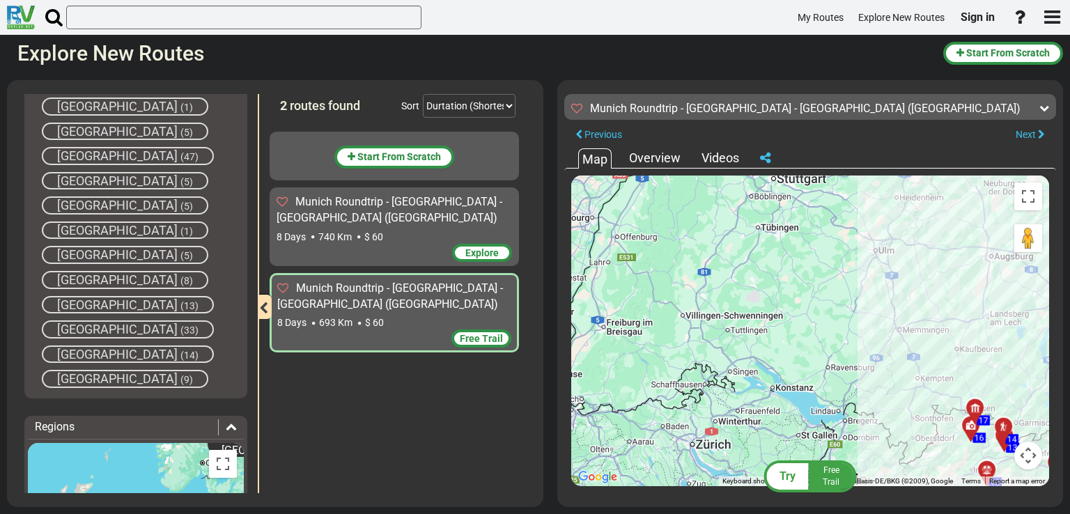
drag, startPoint x: 678, startPoint y: 334, endPoint x: 932, endPoint y: 376, distance: 257.7
click at [932, 376] on div "To activate drag with keyboard, press Alt + Enter. Once in keyboard drag state,…" at bounding box center [810, 330] width 478 height 311
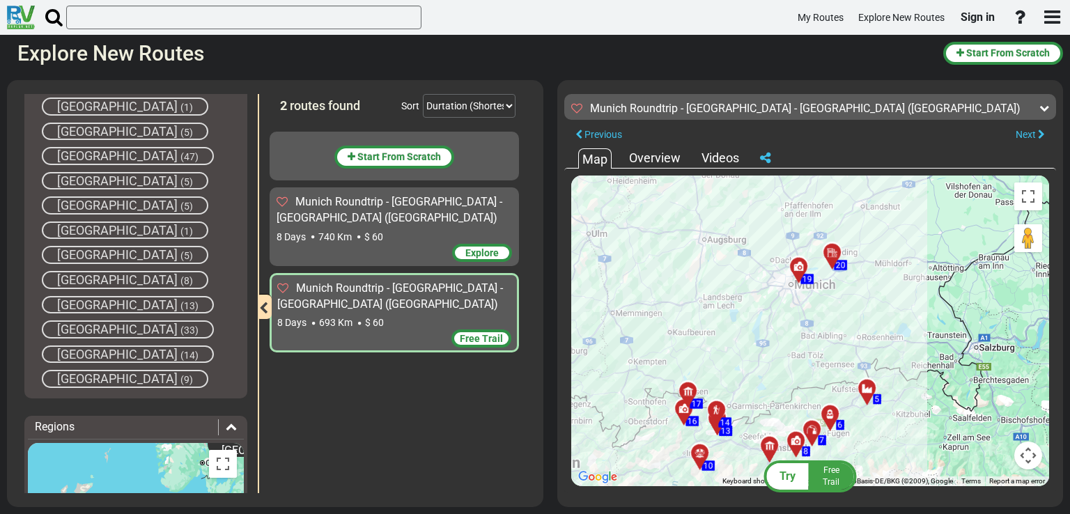
drag, startPoint x: 868, startPoint y: 285, endPoint x: 536, endPoint y: 244, distance: 334.6
click at [536, 244] on div "Filters -- Select Destination -- [GEOGRAPHIC_DATA] [GEOGRAPHIC_DATA] [GEOGRAPHI…" at bounding box center [535, 293] width 1070 height 441
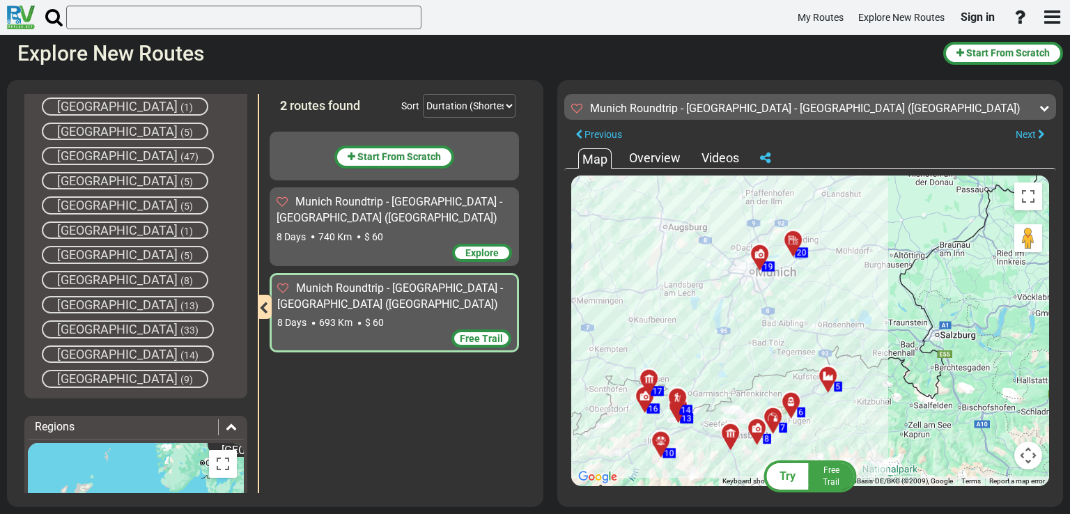
click at [792, 479] on span "Try" at bounding box center [787, 475] width 16 height 13
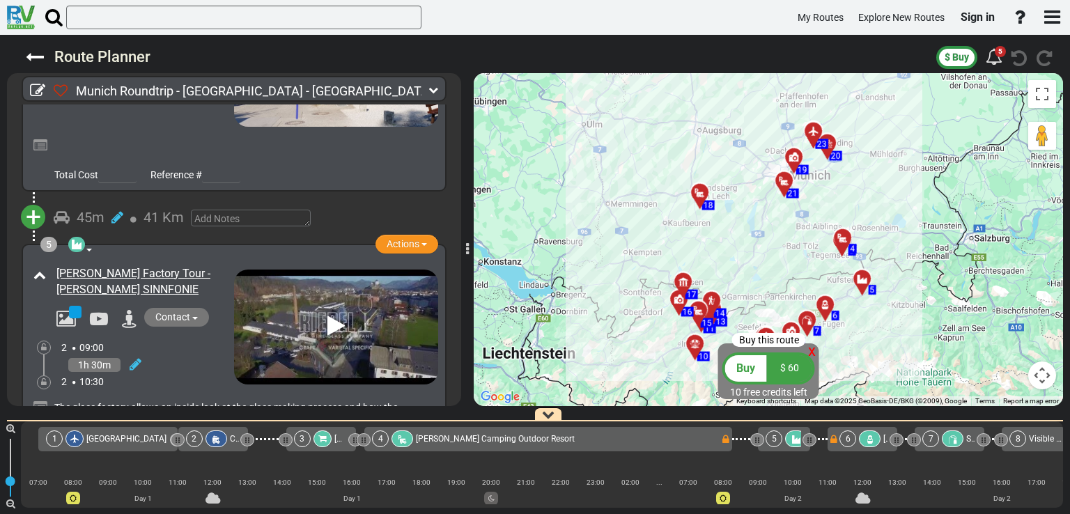
scroll to position [916, 0]
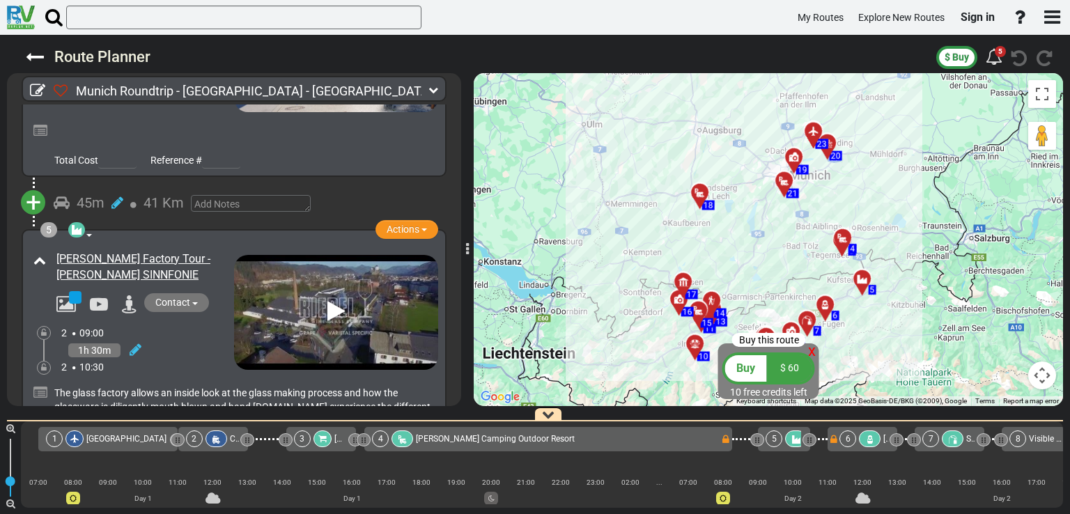
click at [322, 304] on img at bounding box center [336, 312] width 204 height 115
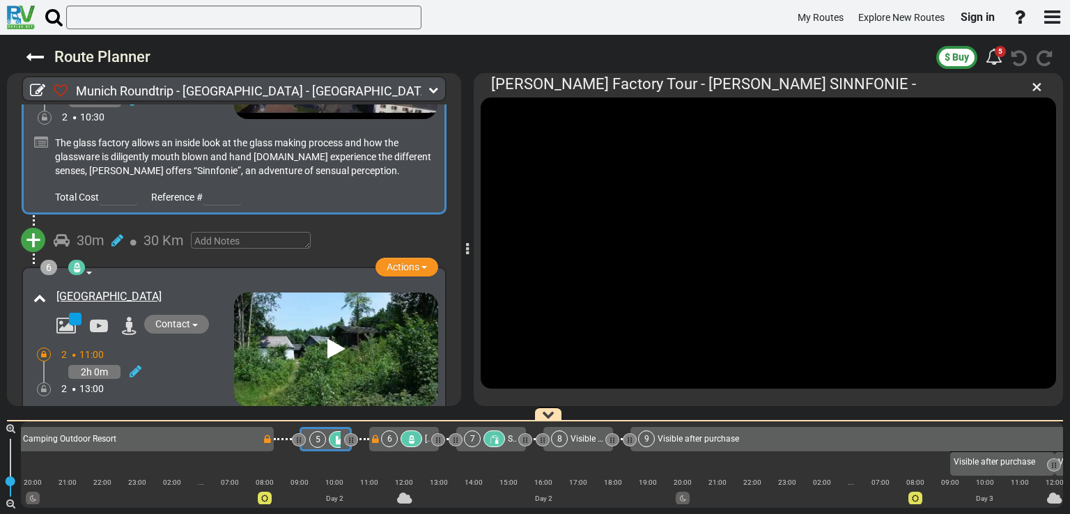
scroll to position [1216, 0]
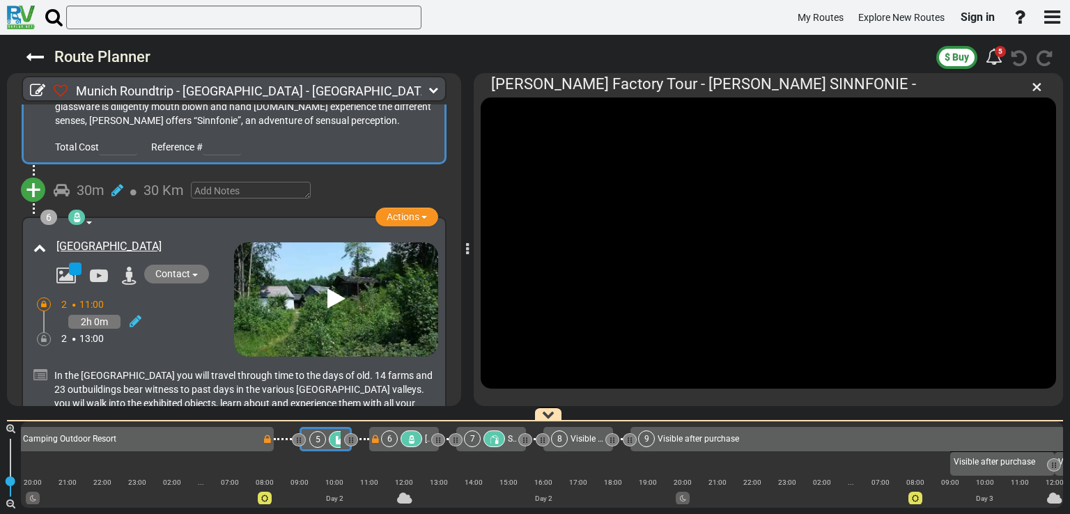
click at [327, 288] on icon at bounding box center [335, 299] width 17 height 22
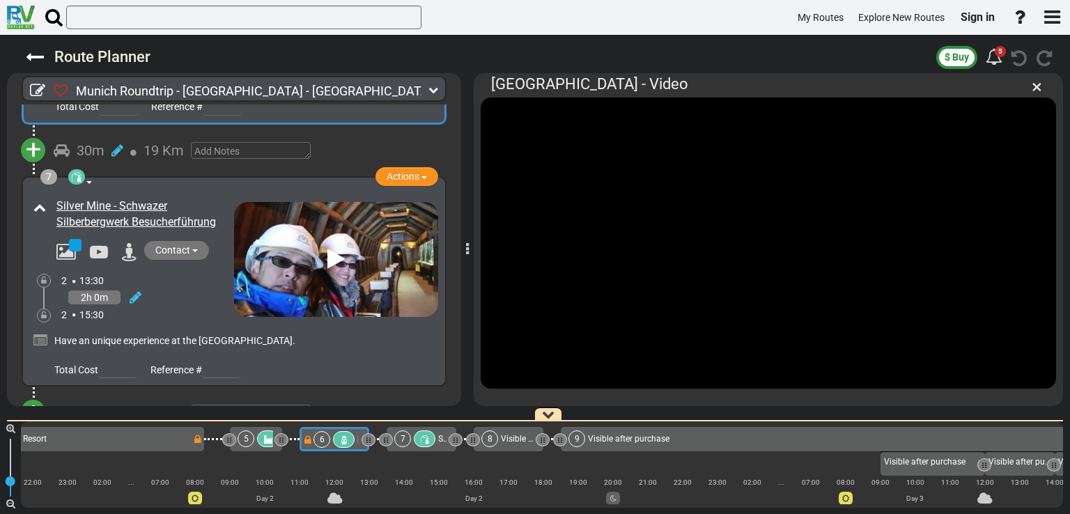
scroll to position [1538, 0]
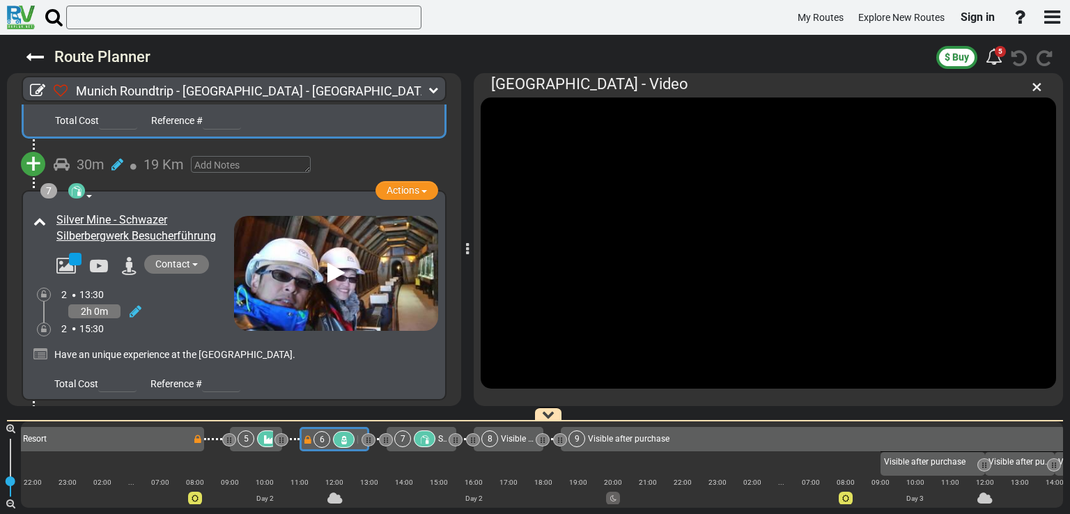
click at [332, 262] on icon at bounding box center [335, 273] width 17 height 22
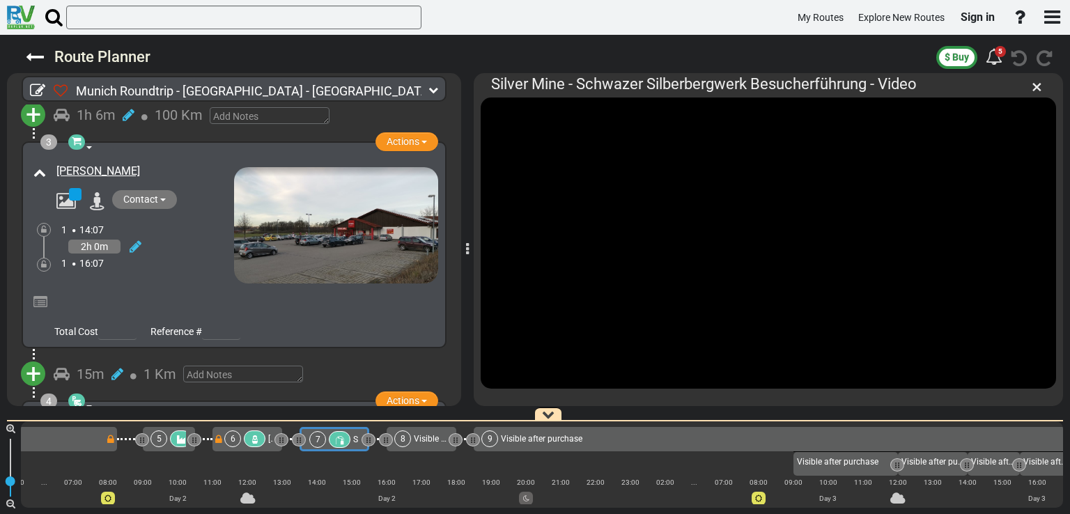
scroll to position [365, 0]
